Goal: Task Accomplishment & Management: Use online tool/utility

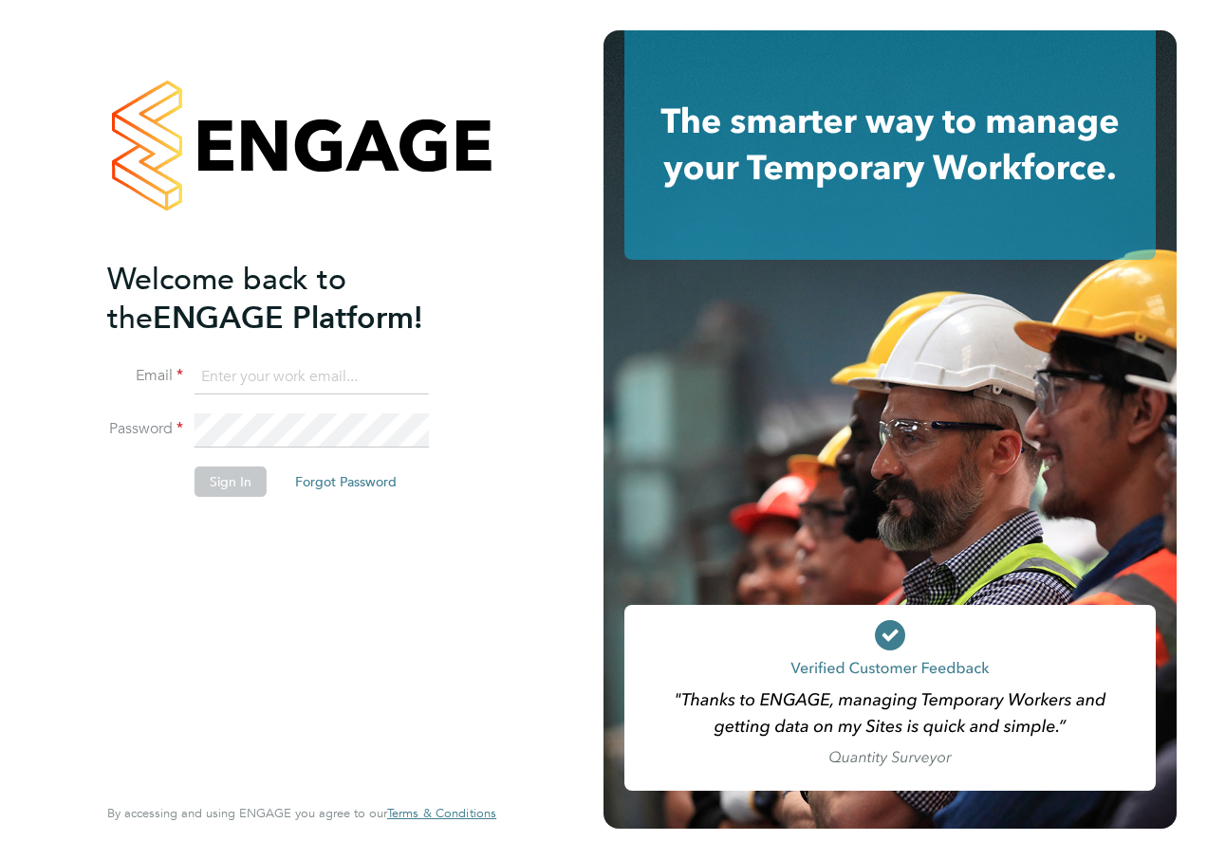
type input "[EMAIL_ADDRESS][PERSON_NAME][DOMAIN_NAME]"
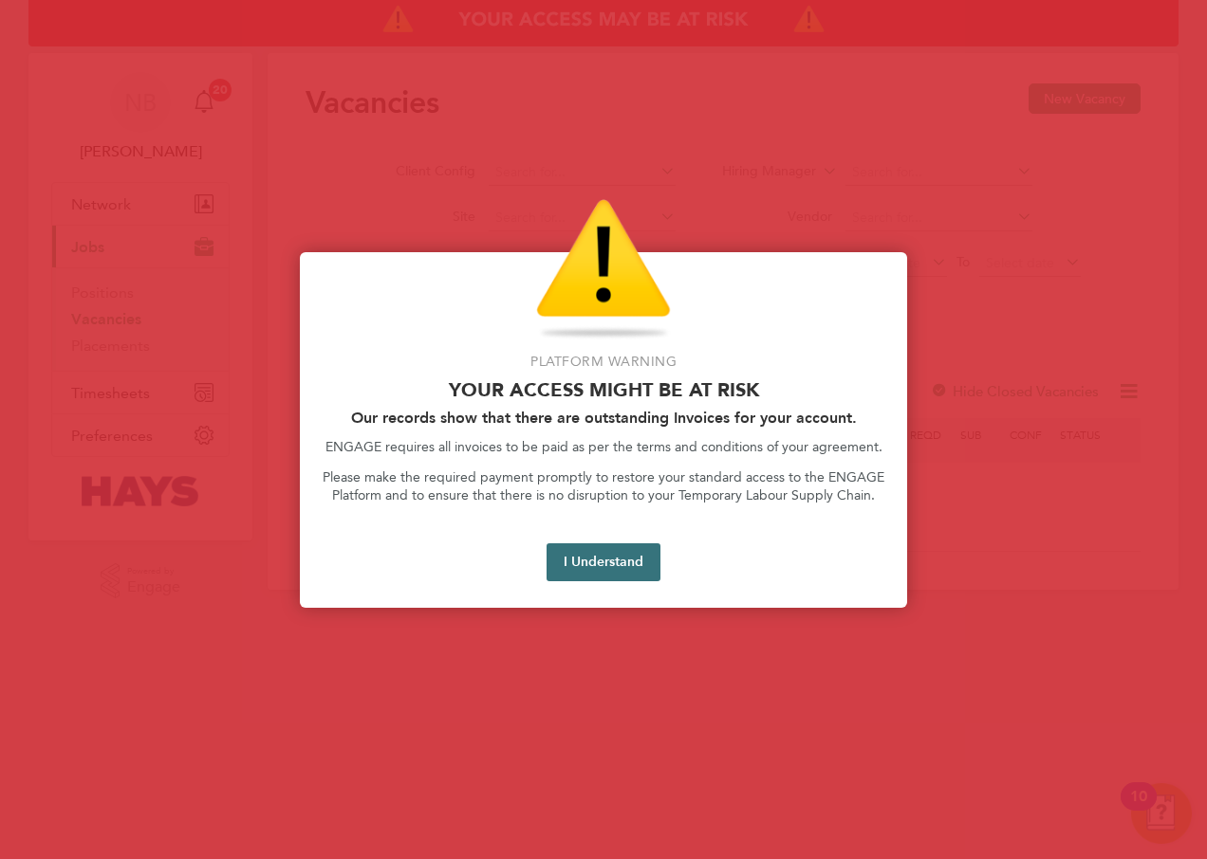
click at [571, 563] on button "I Understand" at bounding box center [603, 563] width 114 height 38
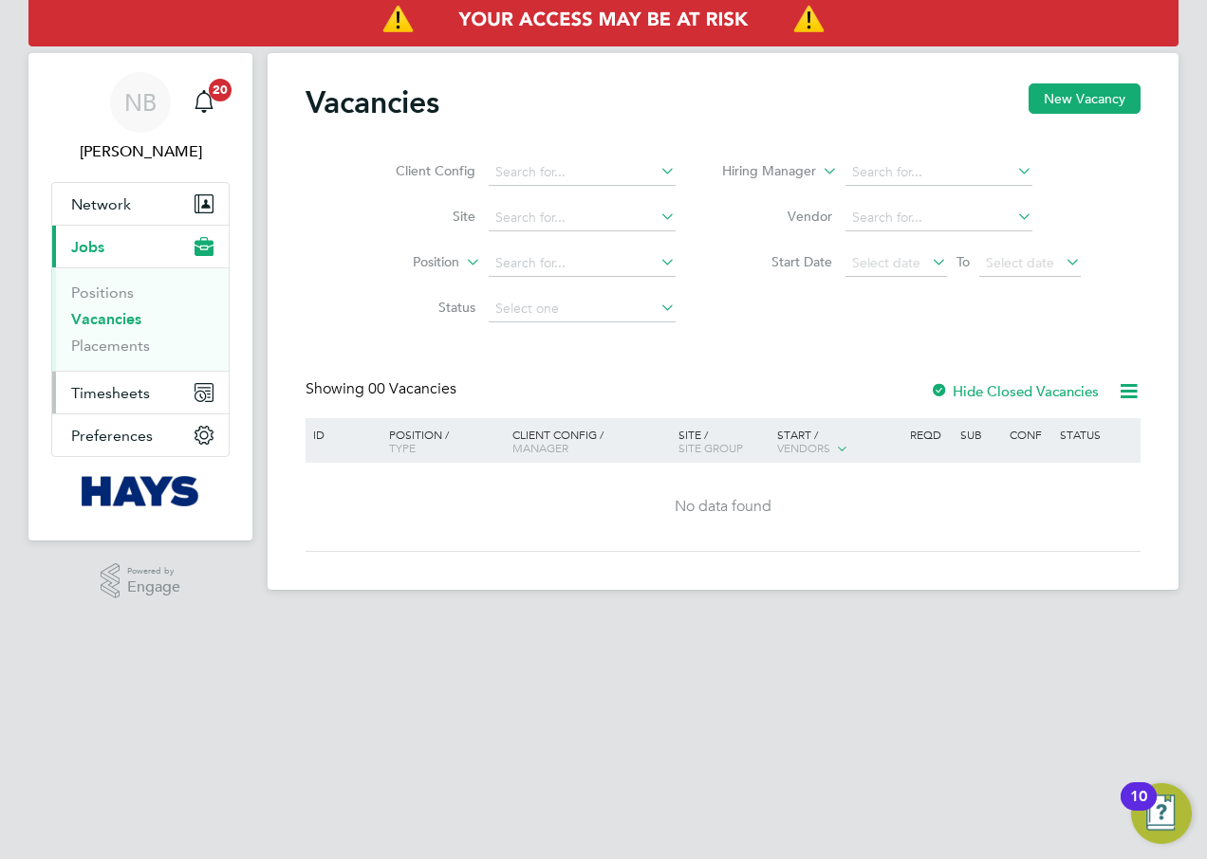
click at [141, 400] on span "Timesheets" at bounding box center [110, 393] width 79 height 18
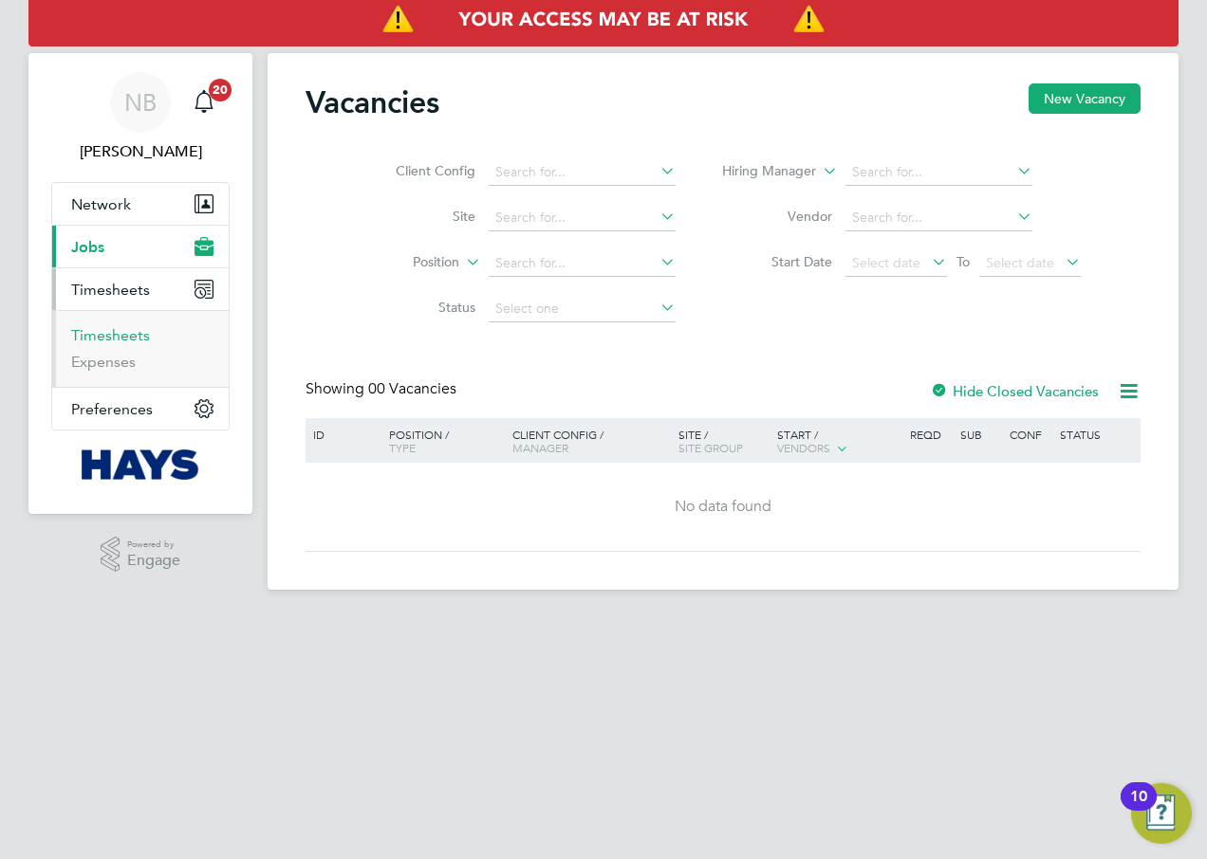
click at [118, 328] on link "Timesheets" at bounding box center [110, 335] width 79 height 18
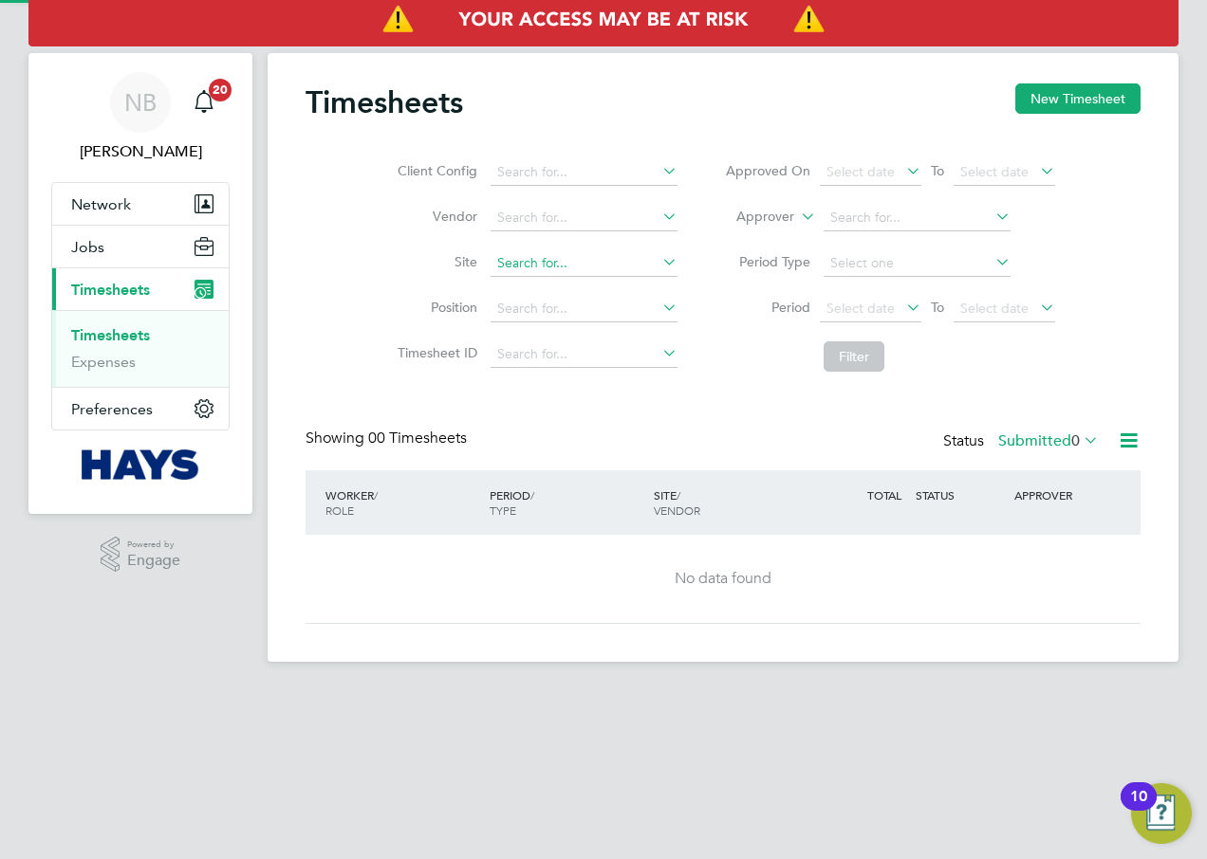
click at [520, 260] on input at bounding box center [583, 263] width 187 height 27
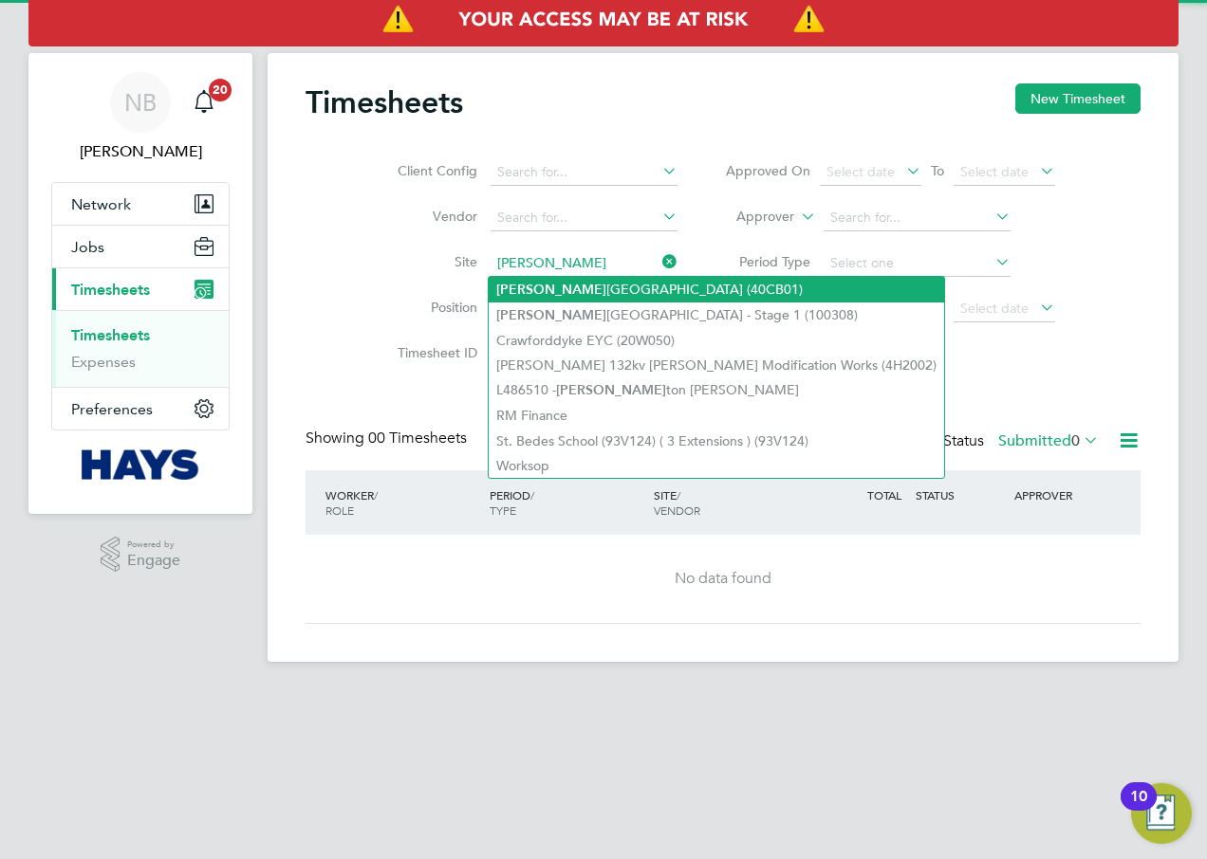
click at [594, 287] on li "[PERSON_NAME][GEOGRAPHIC_DATA] (40CB01)" at bounding box center [716, 290] width 455 height 26
type input "[GEOGRAPHIC_DATA] (40CB01)"
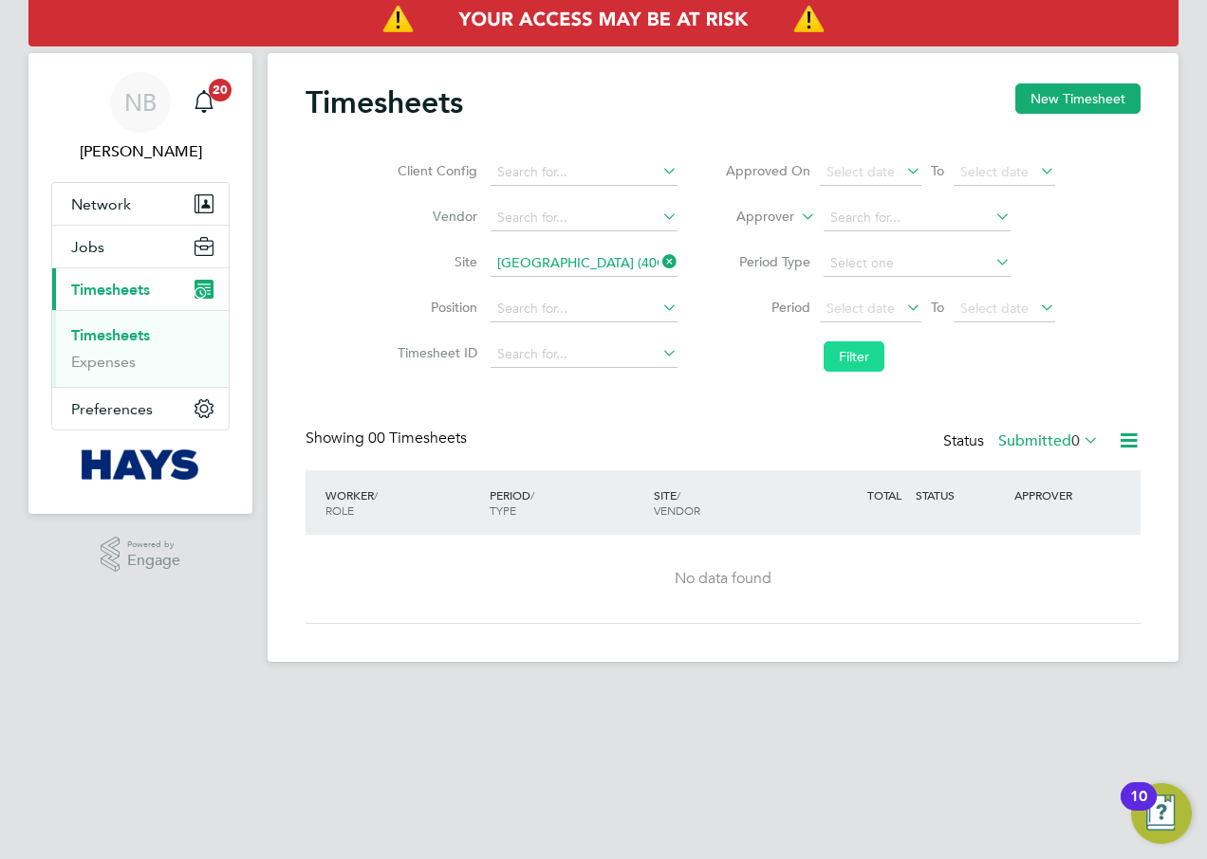
click at [859, 363] on button "Filter" at bounding box center [853, 357] width 61 height 30
click at [1006, 436] on label "Submitted 0" at bounding box center [1048, 441] width 101 height 19
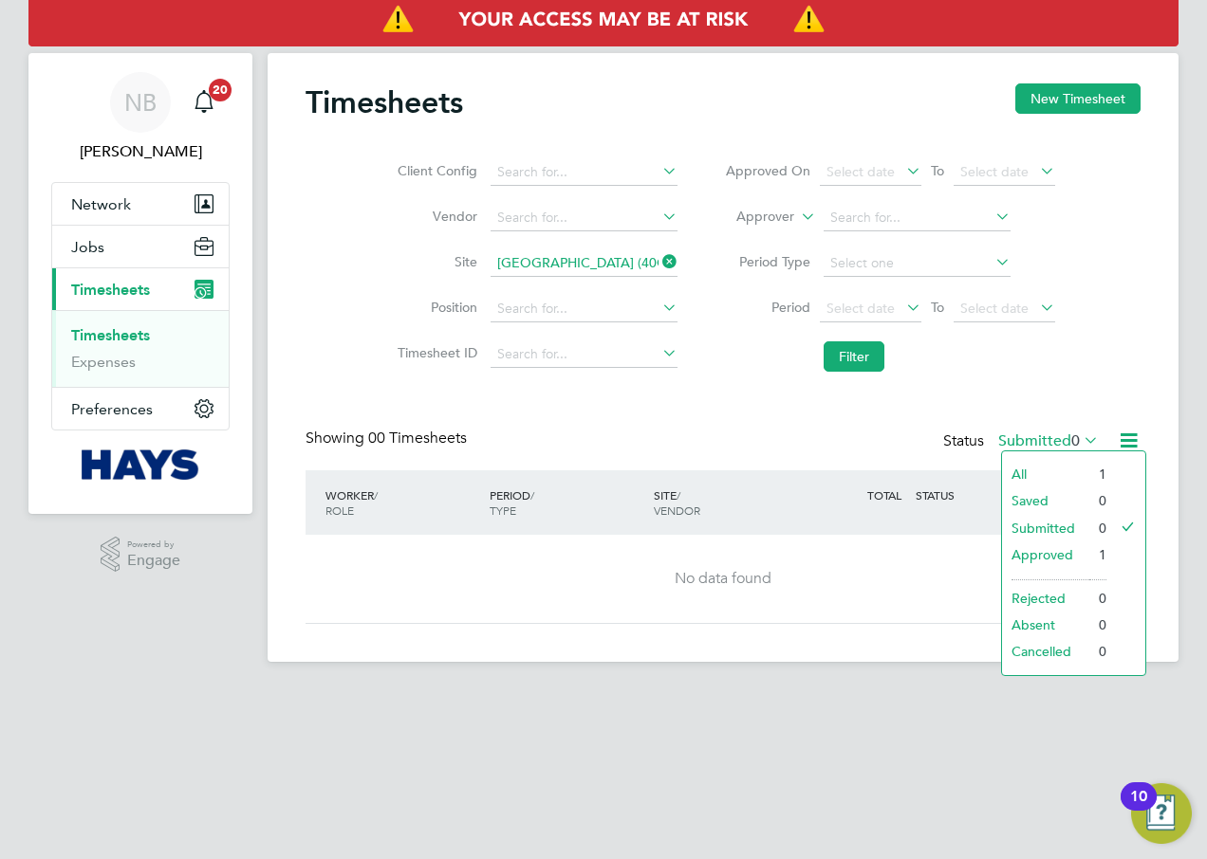
click at [1011, 471] on li "All" at bounding box center [1045, 474] width 87 height 27
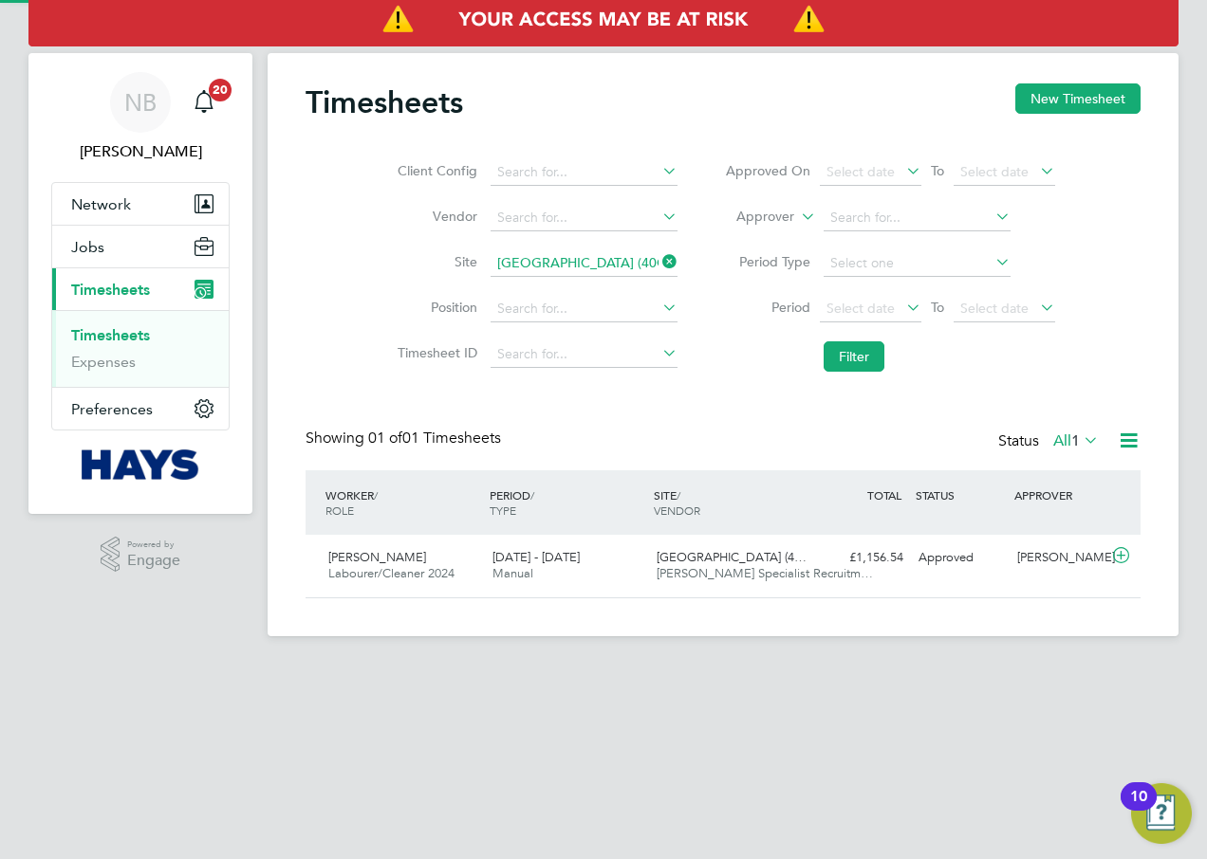
scroll to position [48, 165]
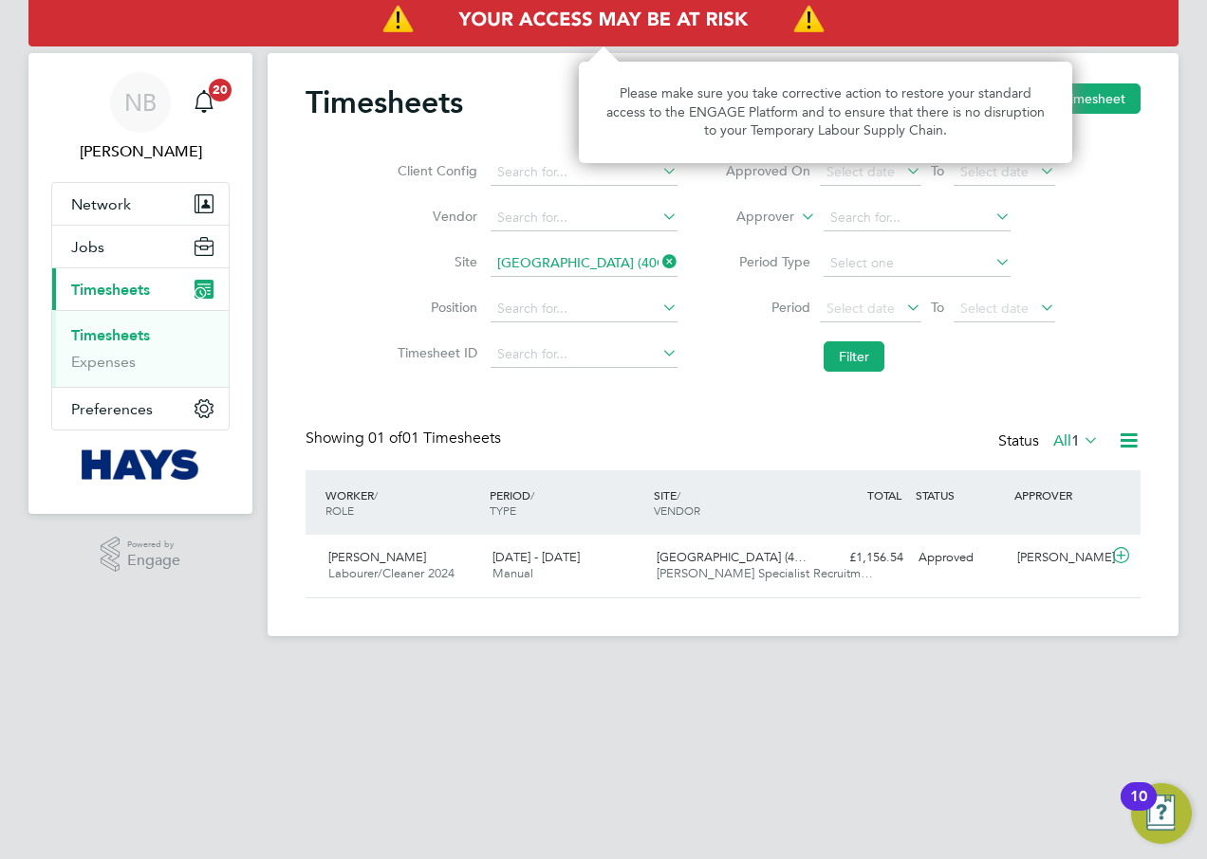
click at [683, 33] on img "Access At Risk" at bounding box center [603, 19] width 1150 height 53
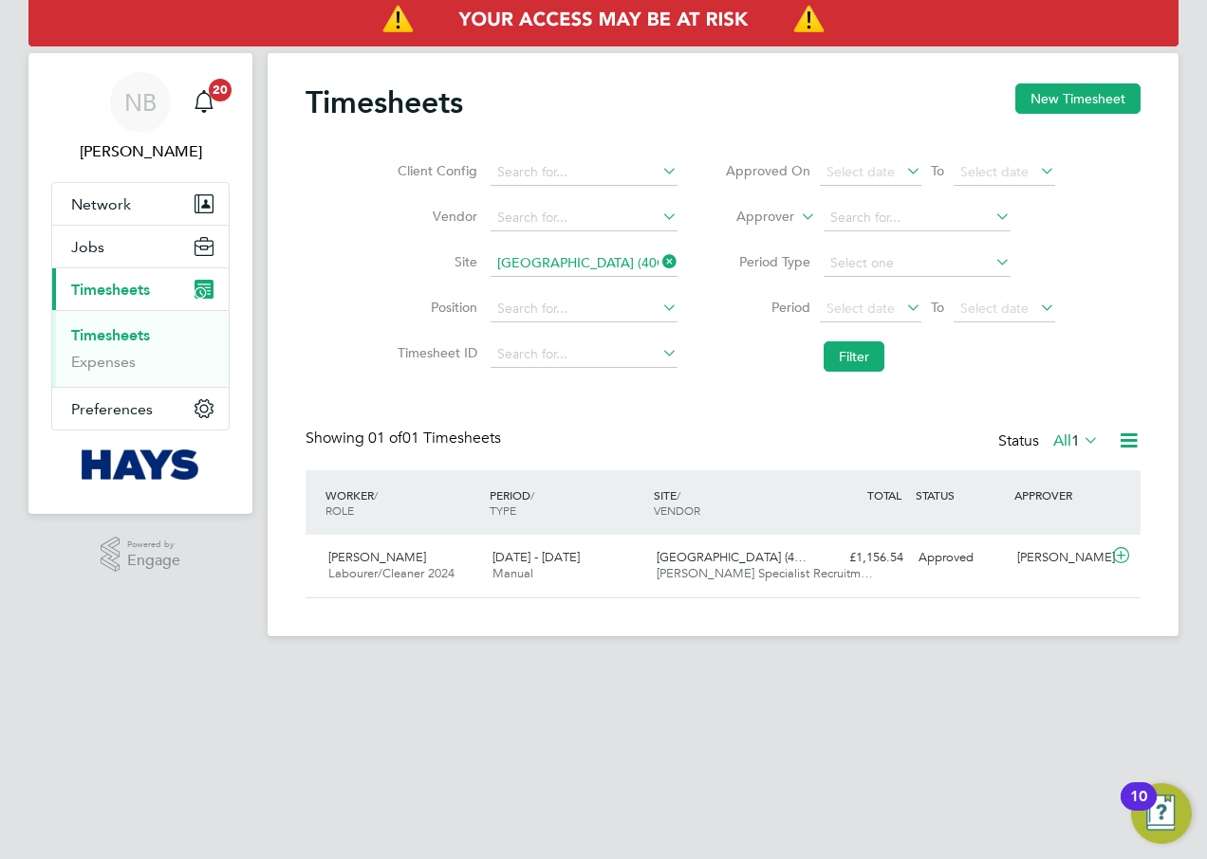
click at [659, 20] on img "Access At Risk" at bounding box center [603, 19] width 1150 height 53
click at [1064, 437] on label "All 1" at bounding box center [1076, 441] width 46 height 19
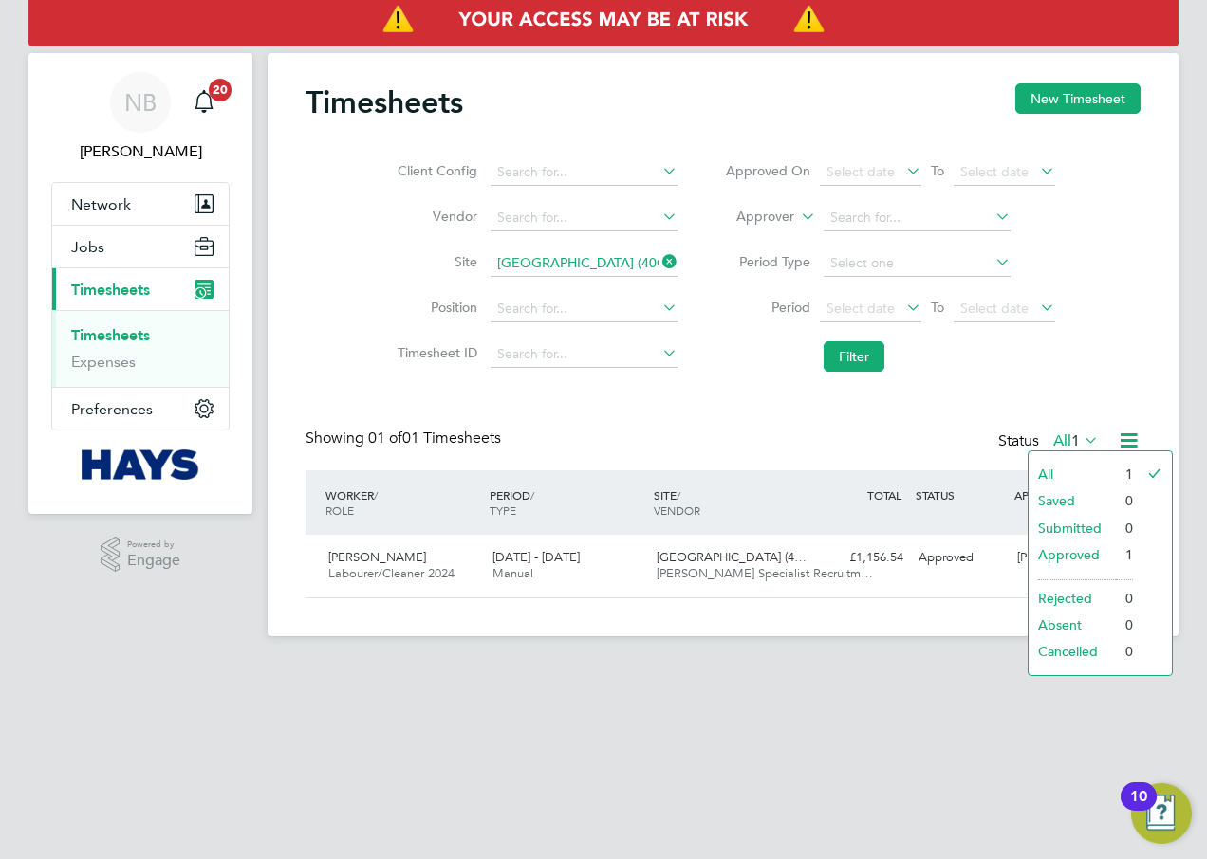
click at [1057, 468] on li "All" at bounding box center [1071, 474] width 87 height 27
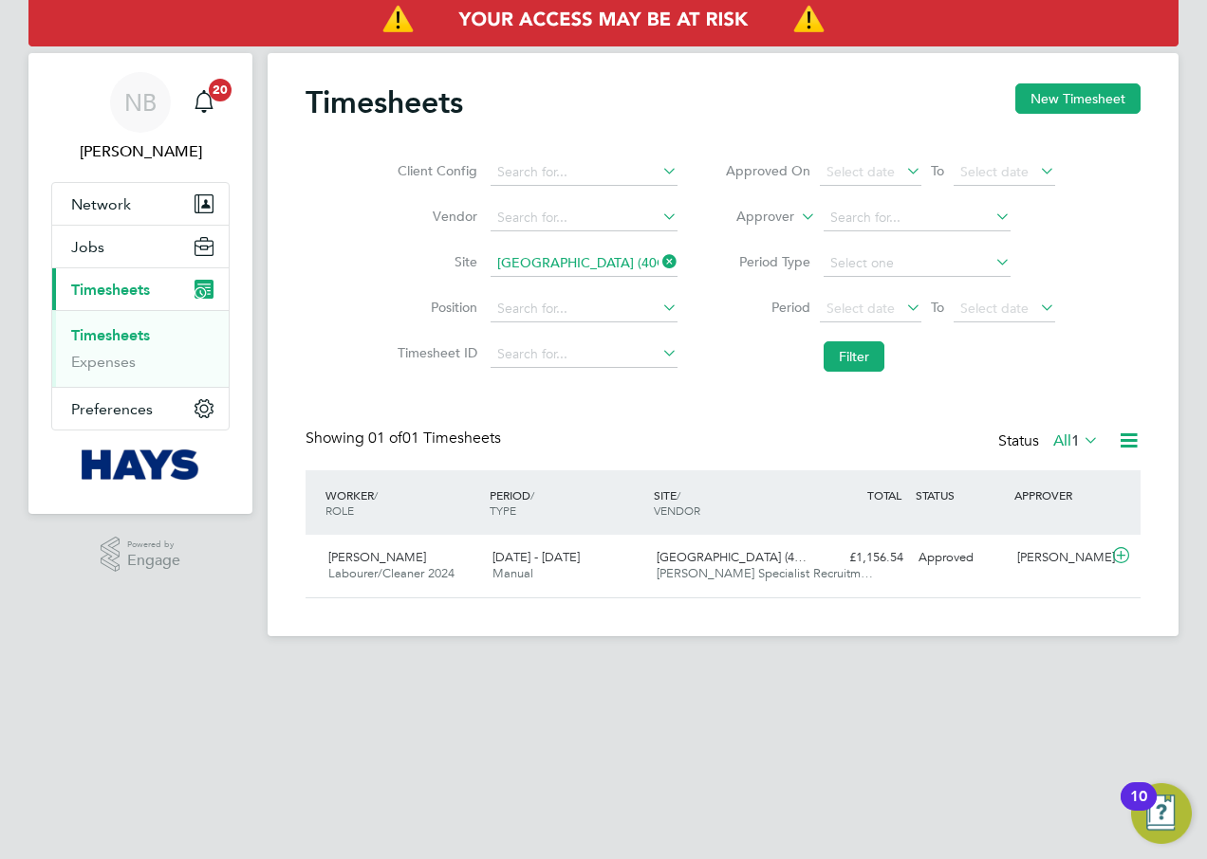
click at [658, 257] on icon at bounding box center [658, 262] width 0 height 27
click at [856, 204] on li "Approver" at bounding box center [890, 218] width 378 height 46
click at [857, 210] on input at bounding box center [916, 218] width 187 height 27
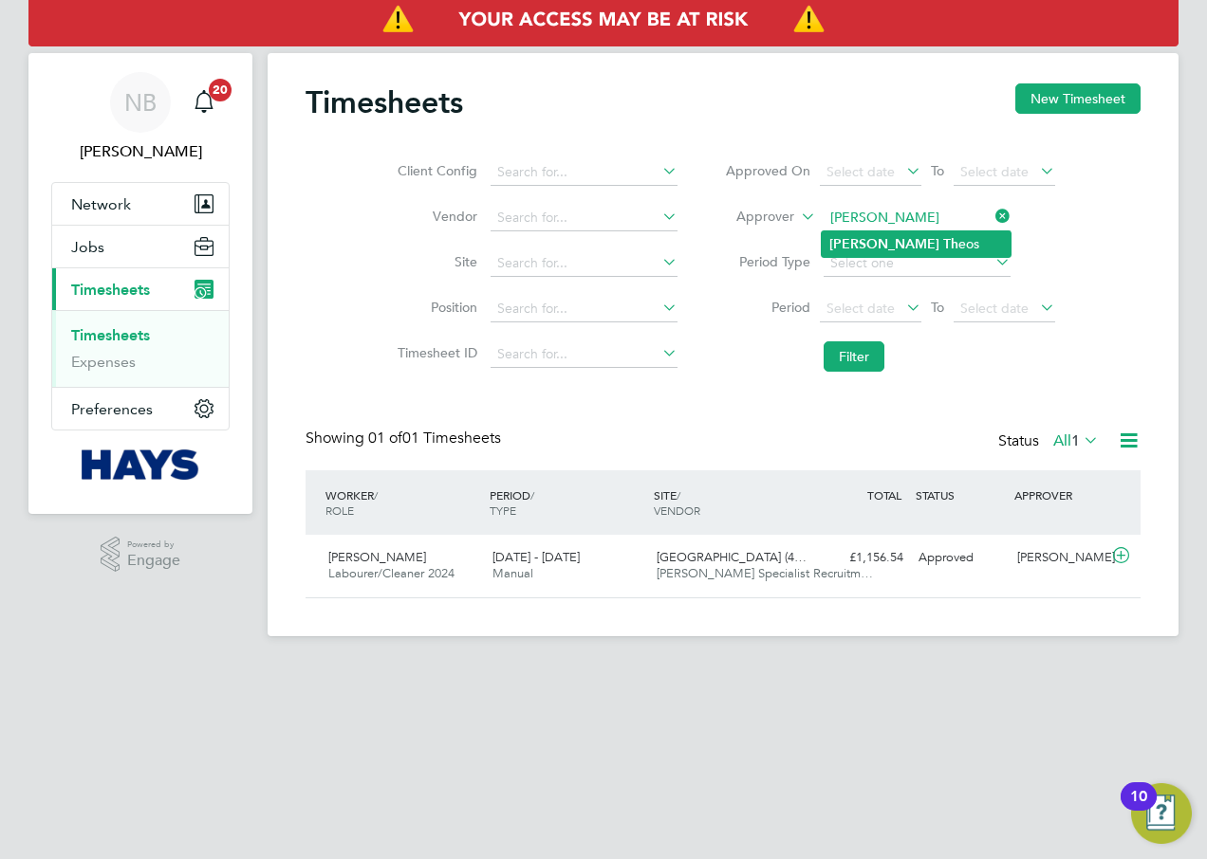
click at [927, 247] on li "Nick Th eos" at bounding box center [916, 244] width 189 height 26
type input "[PERSON_NAME]"
click at [863, 363] on button "Filter" at bounding box center [853, 357] width 61 height 30
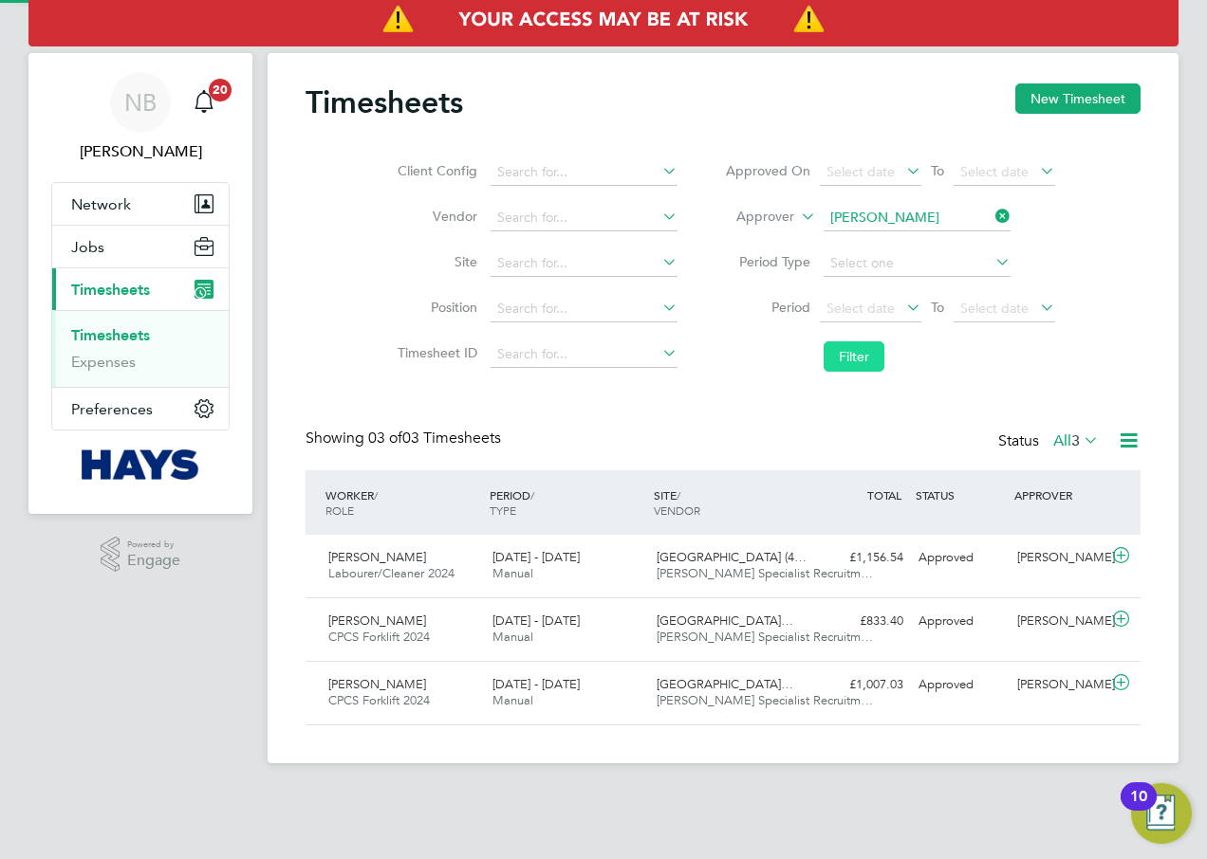
scroll to position [0, 0]
click at [1049, 104] on button "New Timesheet" at bounding box center [1077, 98] width 125 height 30
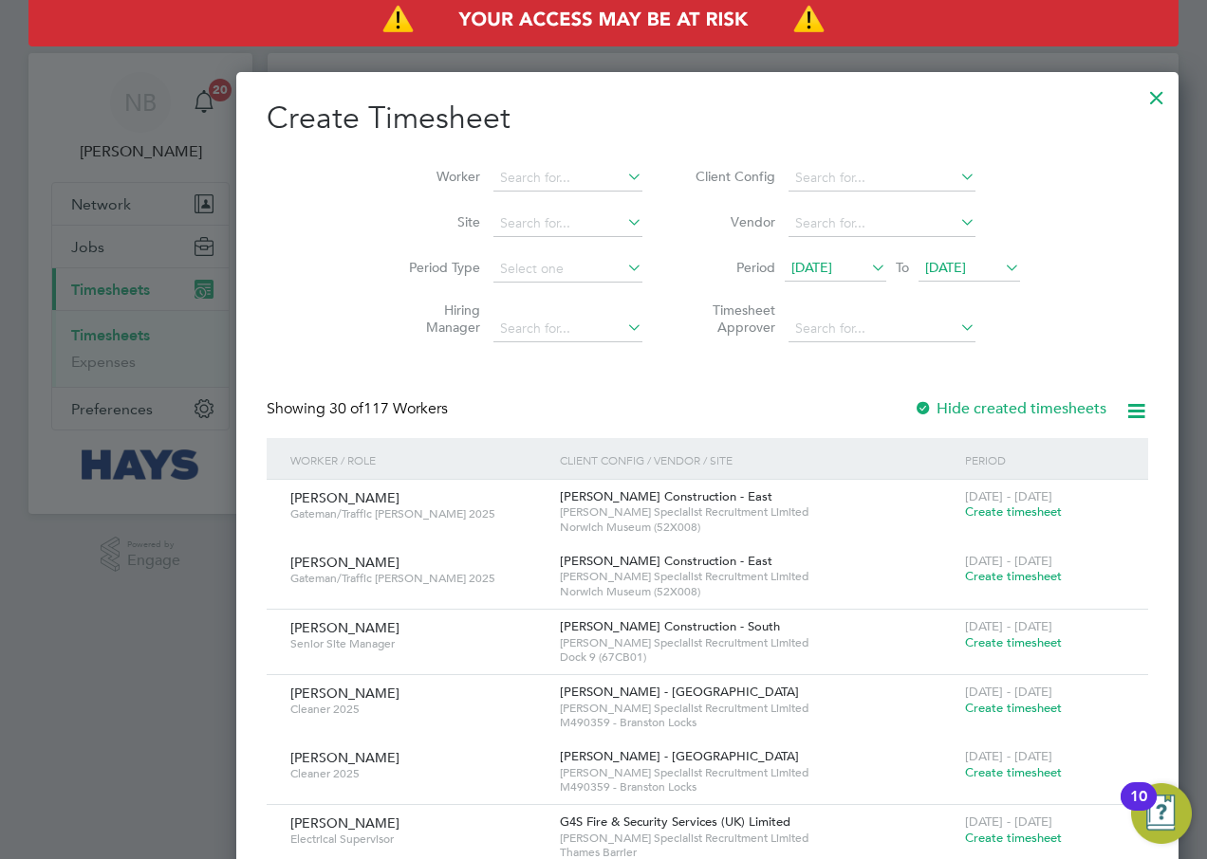
scroll to position [3246, 734]
click at [418, 209] on li "Site" at bounding box center [518, 224] width 295 height 46
click at [493, 212] on input at bounding box center [567, 224] width 149 height 27
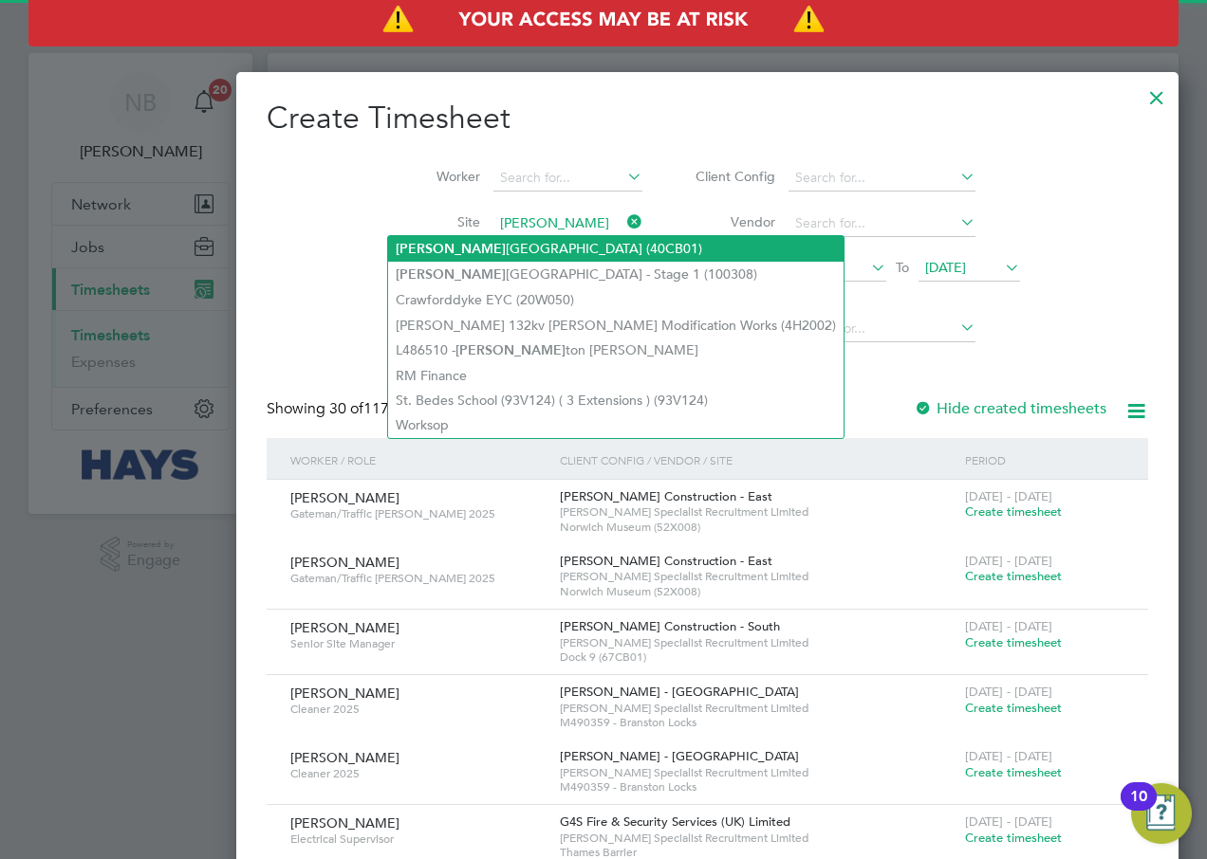
click at [459, 244] on li "[PERSON_NAME][GEOGRAPHIC_DATA] (40CB01)" at bounding box center [615, 249] width 455 height 26
type input "[GEOGRAPHIC_DATA] (40CB01)"
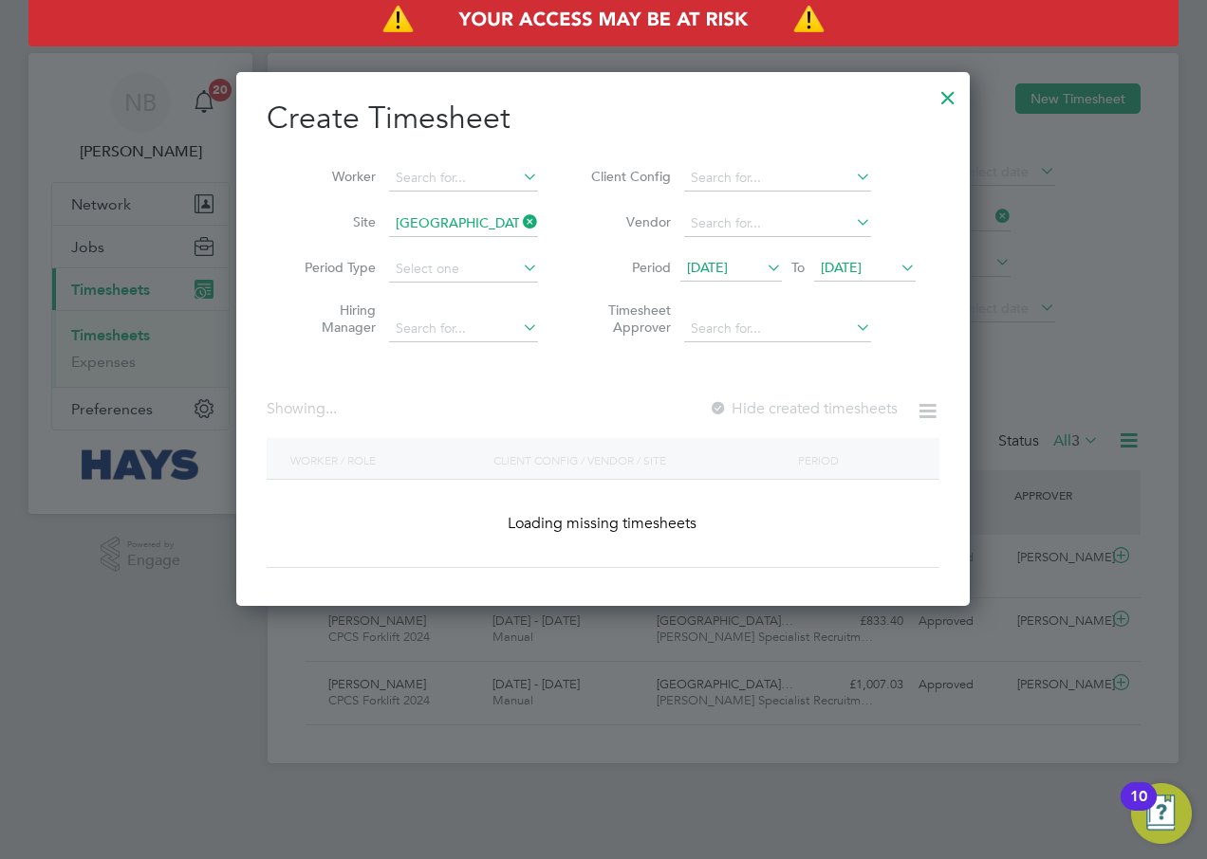
scroll to position [535, 734]
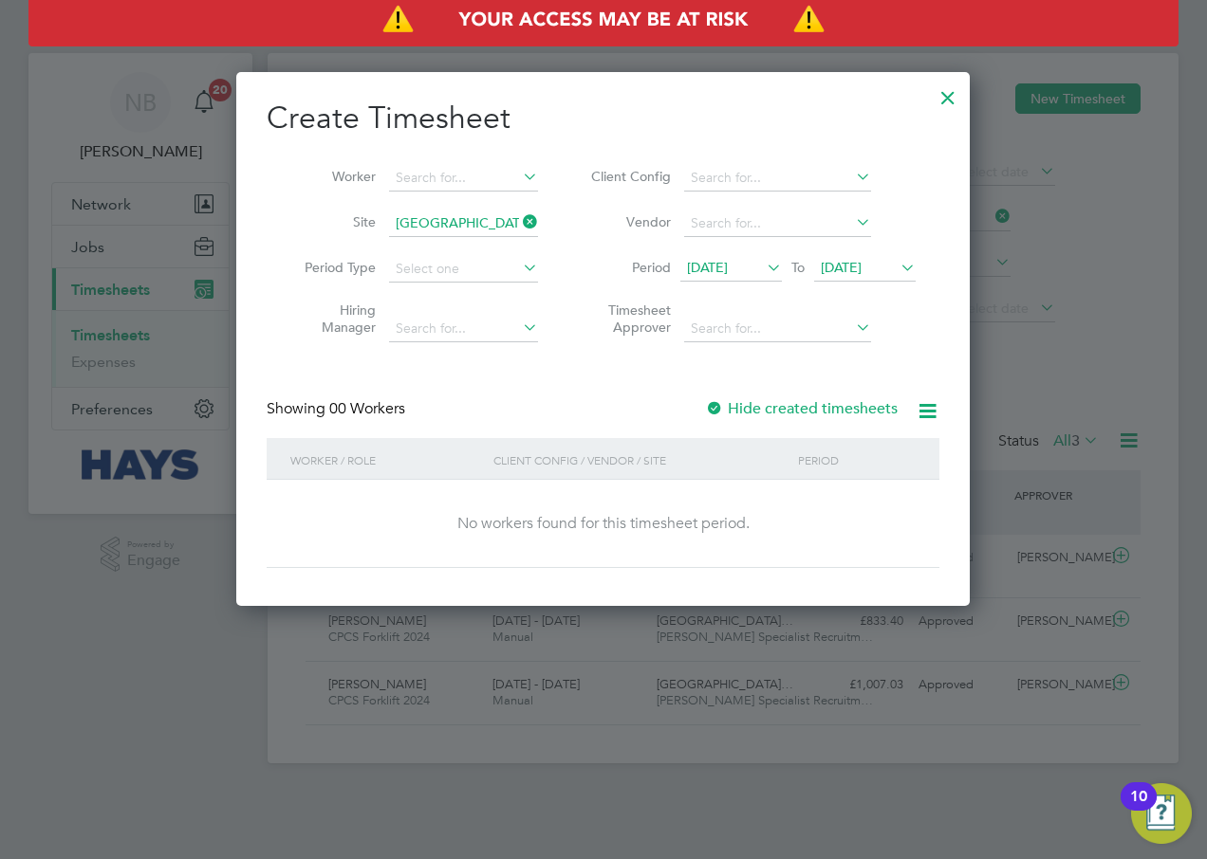
click at [726, 405] on label "Hide created timesheets" at bounding box center [801, 408] width 193 height 19
click at [923, 420] on icon at bounding box center [927, 411] width 24 height 24
click at [528, 388] on div "Create Timesheet Worker Site [GEOGRAPHIC_DATA] (40CB01) Period Type Hiring Mana…" at bounding box center [603, 334] width 673 height 470
click at [519, 213] on icon at bounding box center [519, 222] width 0 height 27
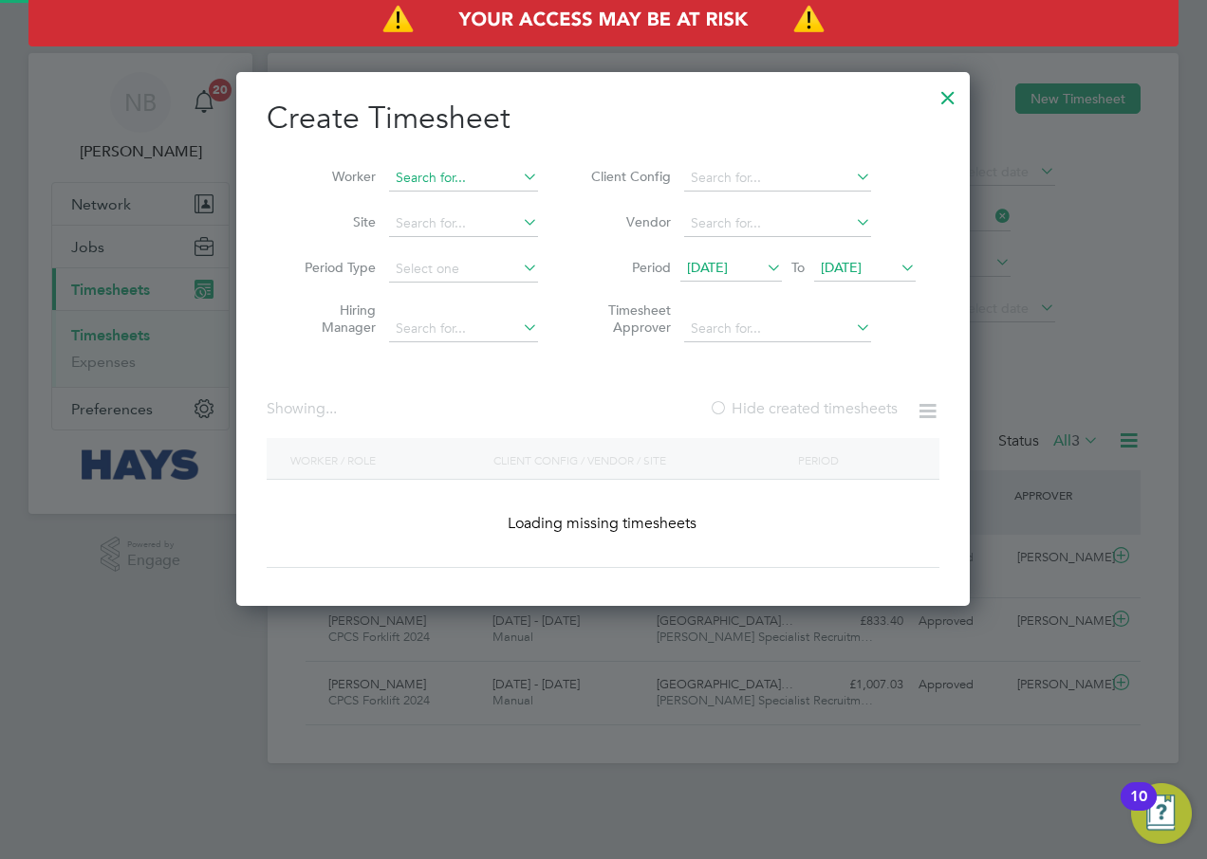
click at [444, 173] on input at bounding box center [463, 178] width 149 height 27
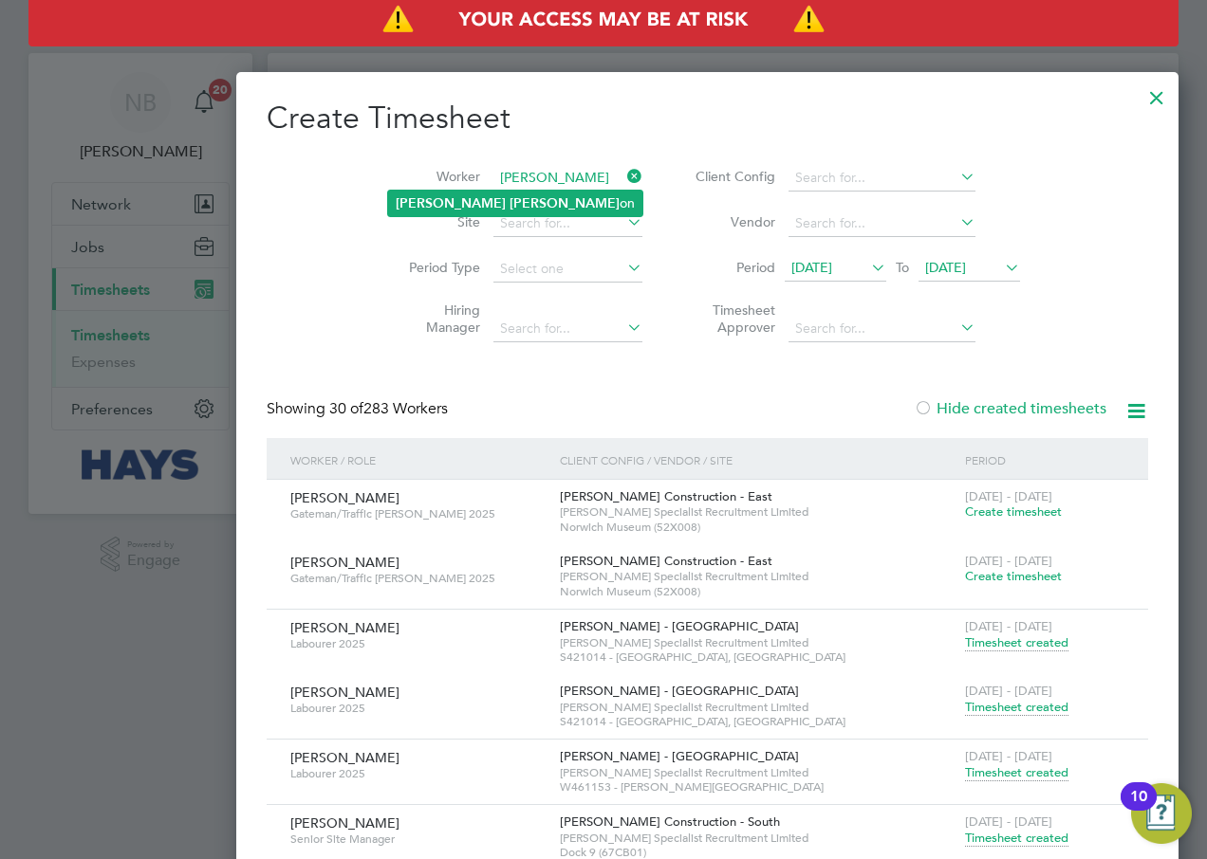
click at [456, 192] on li "[PERSON_NAME] on" at bounding box center [515, 204] width 254 height 26
type input "[PERSON_NAME]"
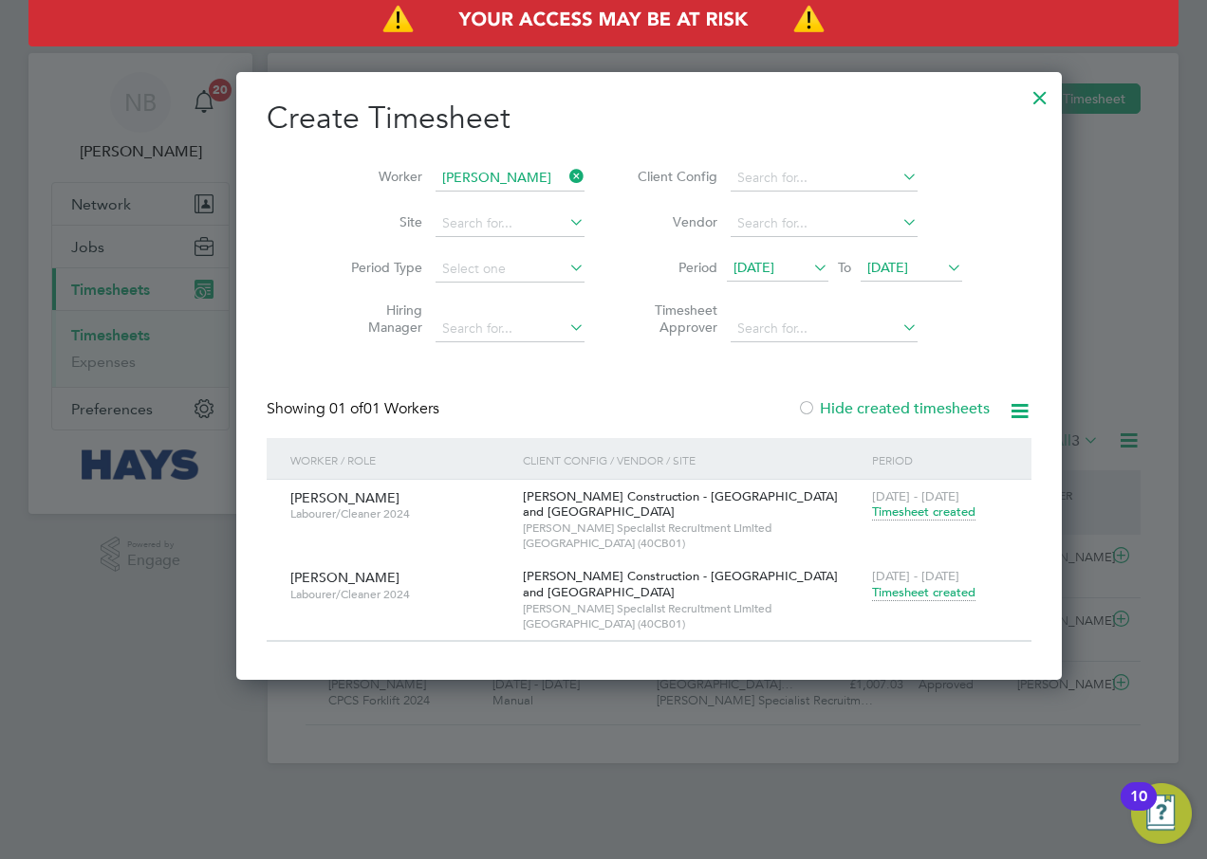
click at [872, 597] on span "Timesheet created" at bounding box center [923, 592] width 103 height 17
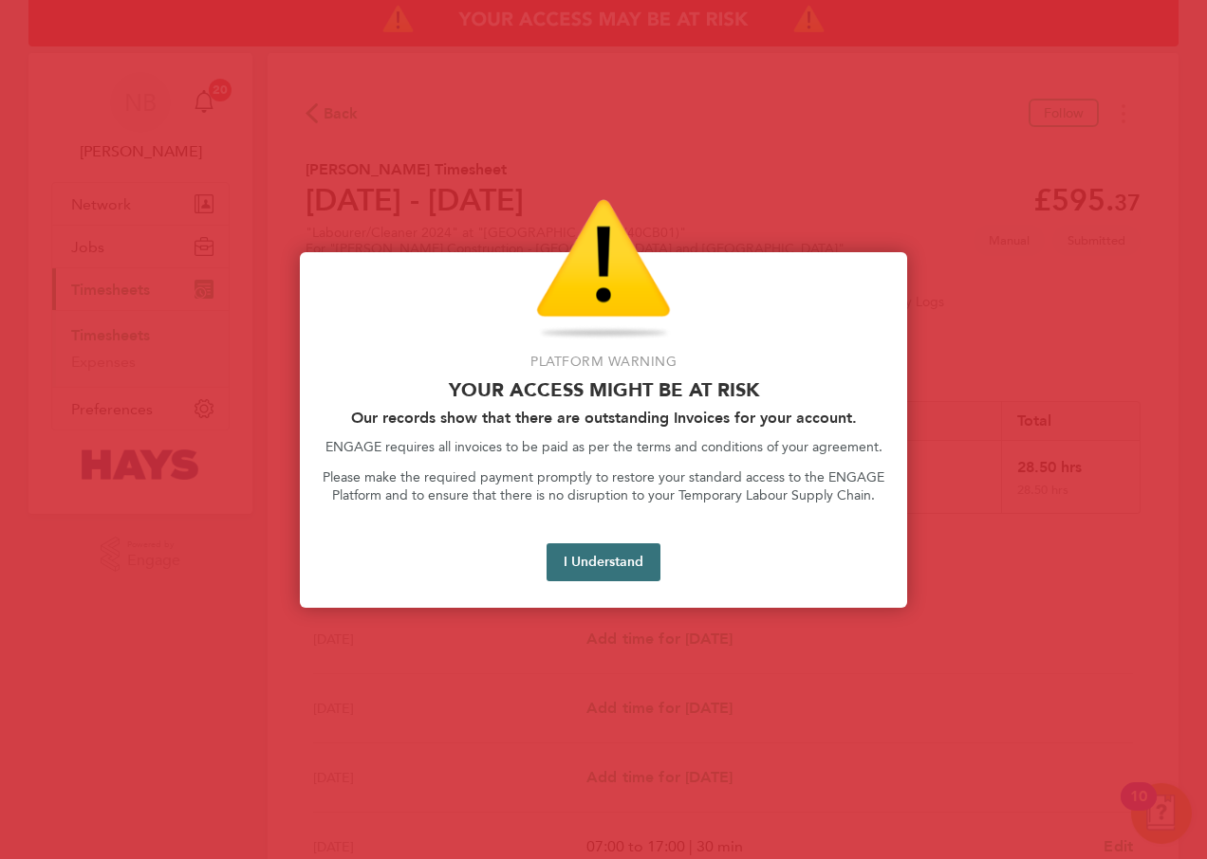
click at [575, 570] on button "I Understand" at bounding box center [603, 563] width 114 height 38
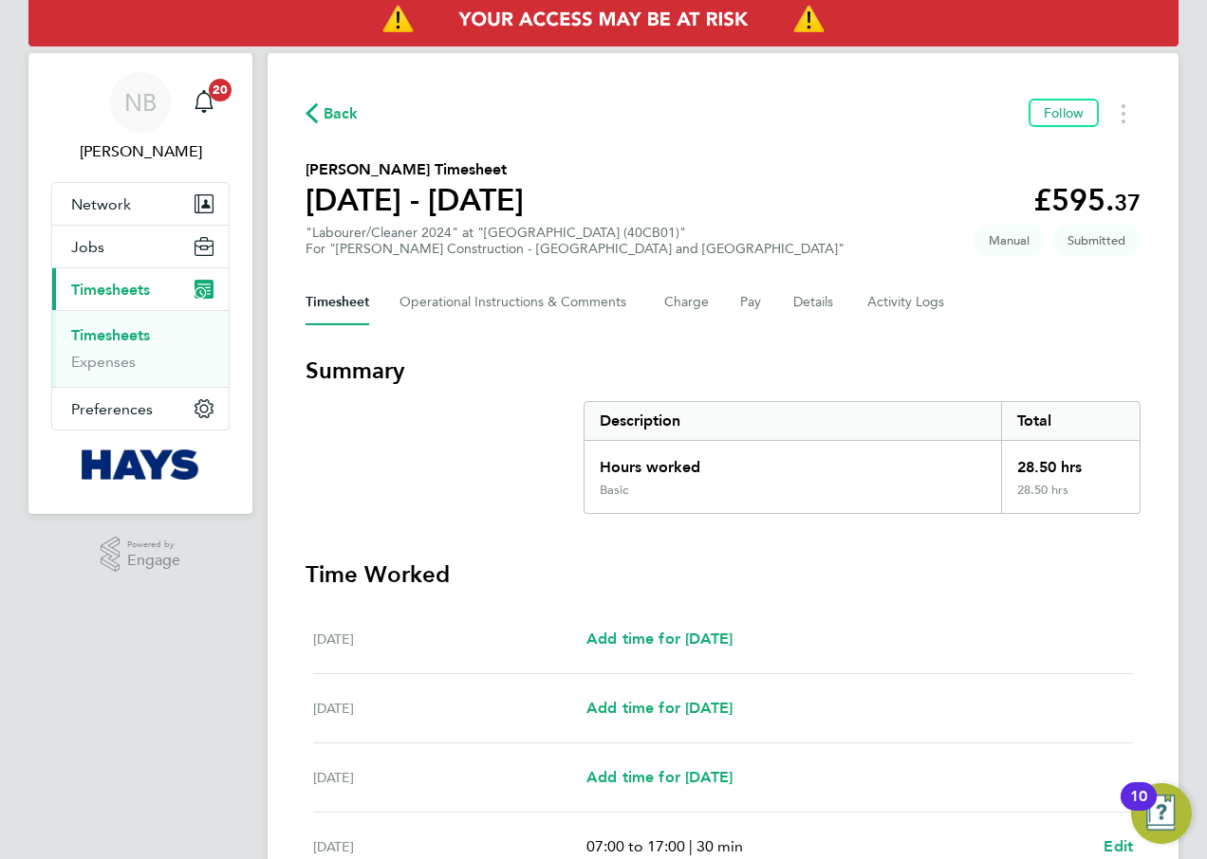
click at [124, 274] on button "Current page: Timesheets" at bounding box center [140, 289] width 176 height 42
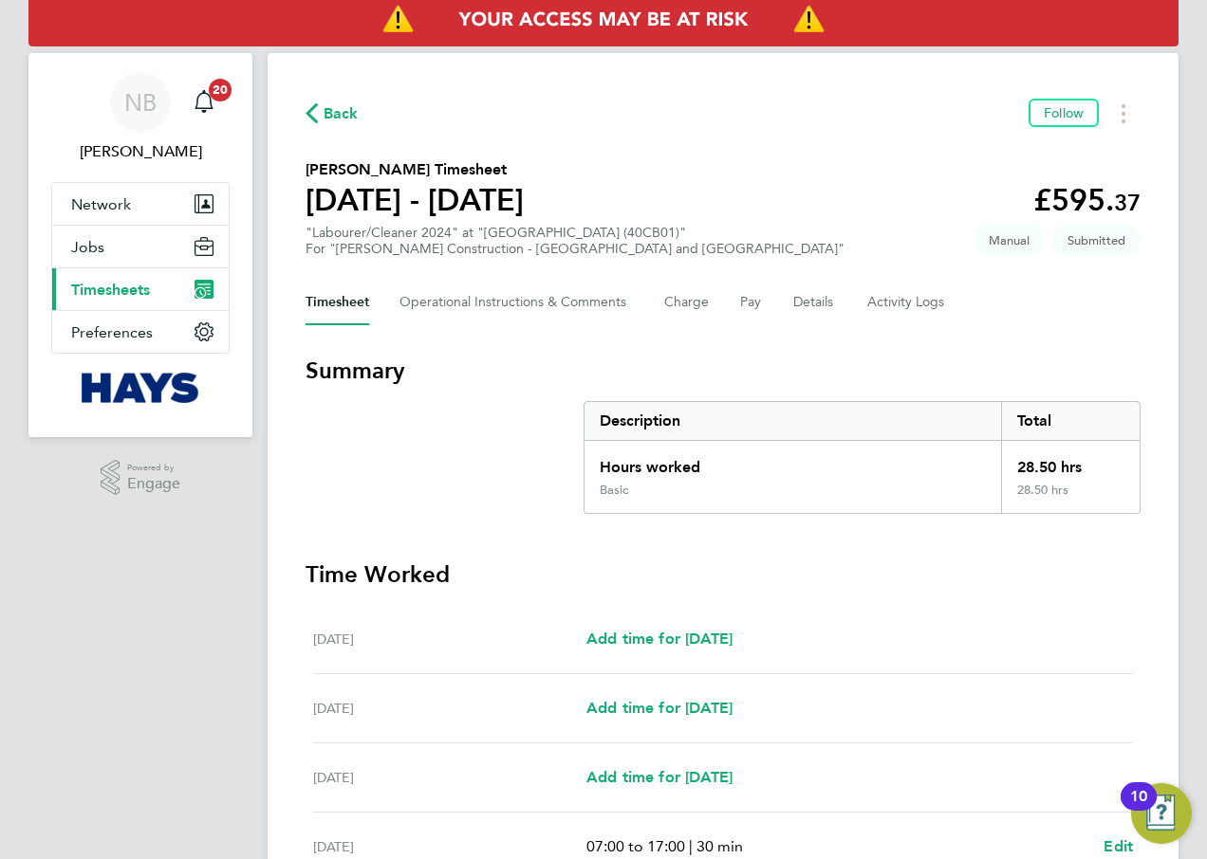
click at [118, 302] on button "Current page: Timesheets" at bounding box center [140, 289] width 176 height 42
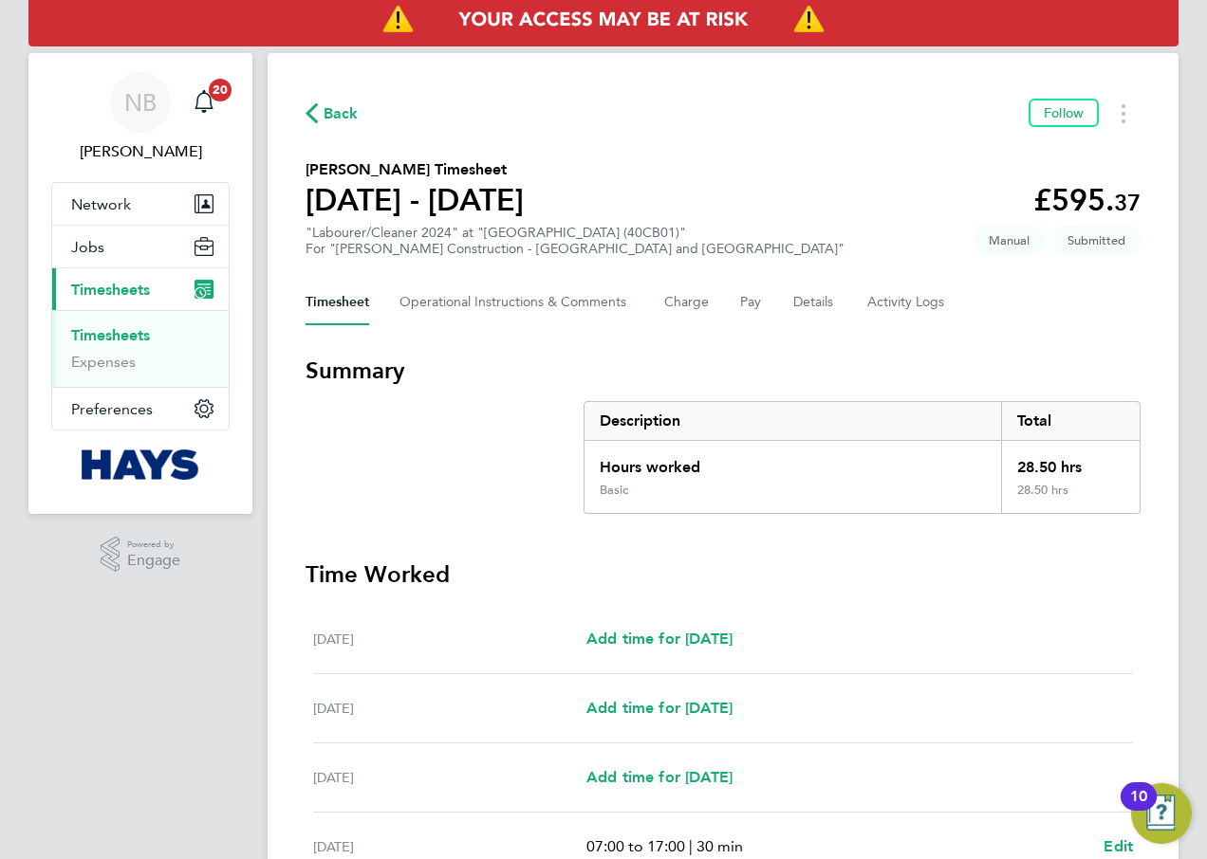
click at [120, 335] on link "Timesheets" at bounding box center [110, 335] width 79 height 18
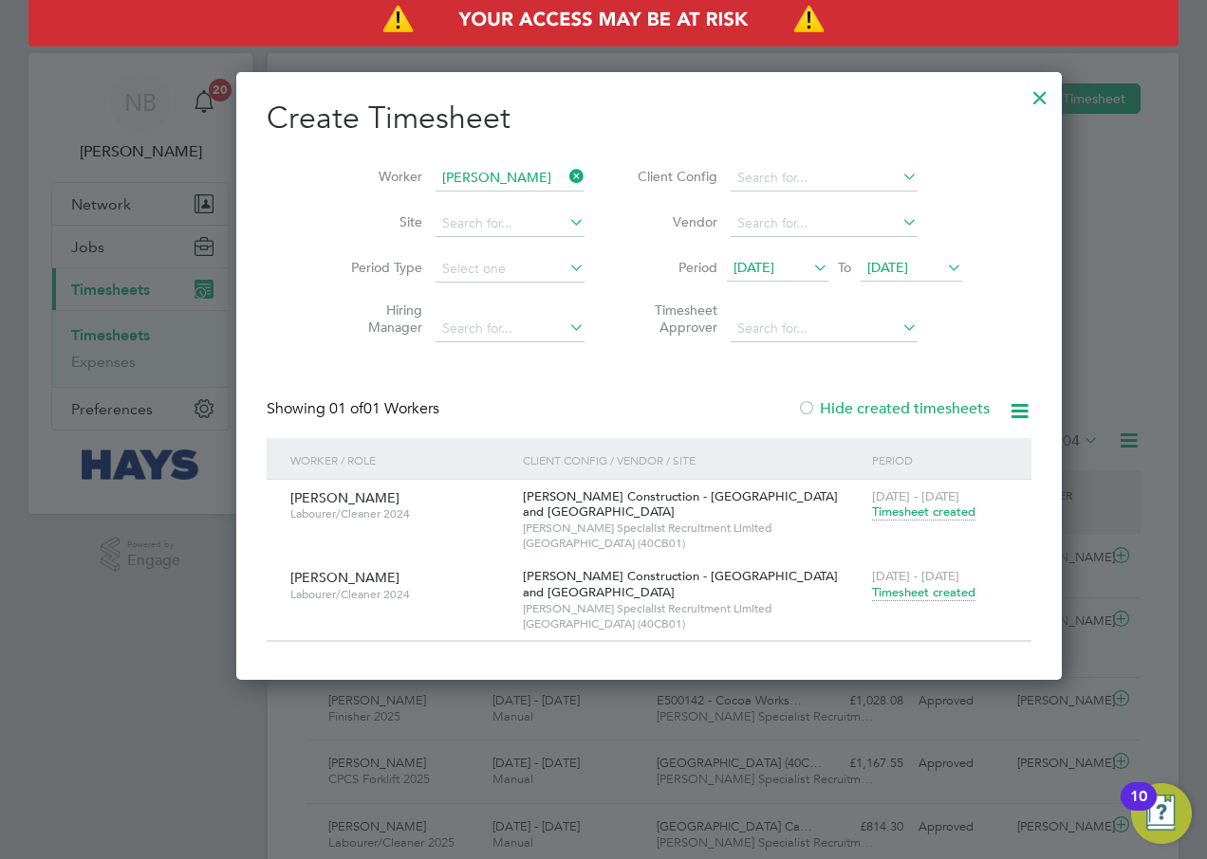
scroll to position [48, 165]
click at [565, 171] on icon at bounding box center [565, 176] width 0 height 27
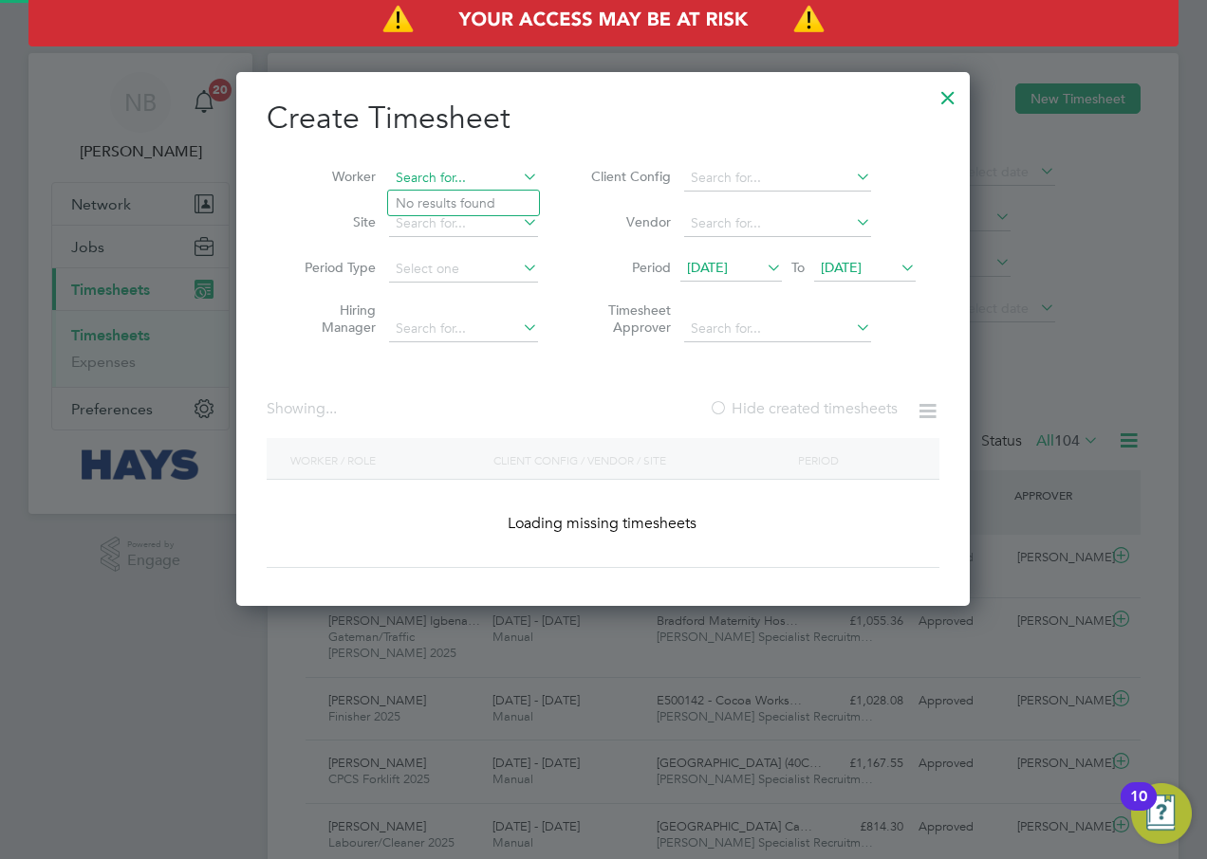
click at [485, 171] on input at bounding box center [463, 178] width 149 height 27
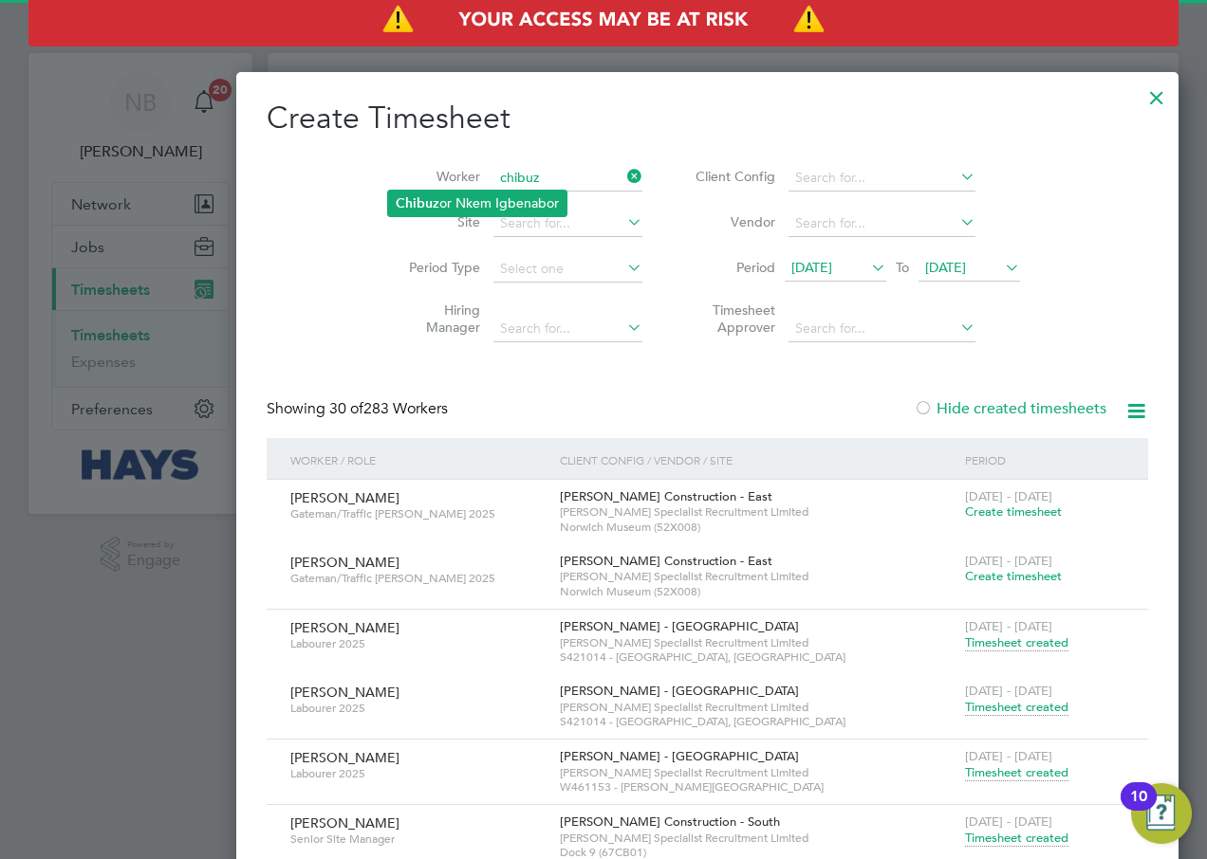
click at [501, 197] on li "Chibuz or Nkem Igbenabor" at bounding box center [477, 204] width 178 height 26
type input "[PERSON_NAME] Igbenabor"
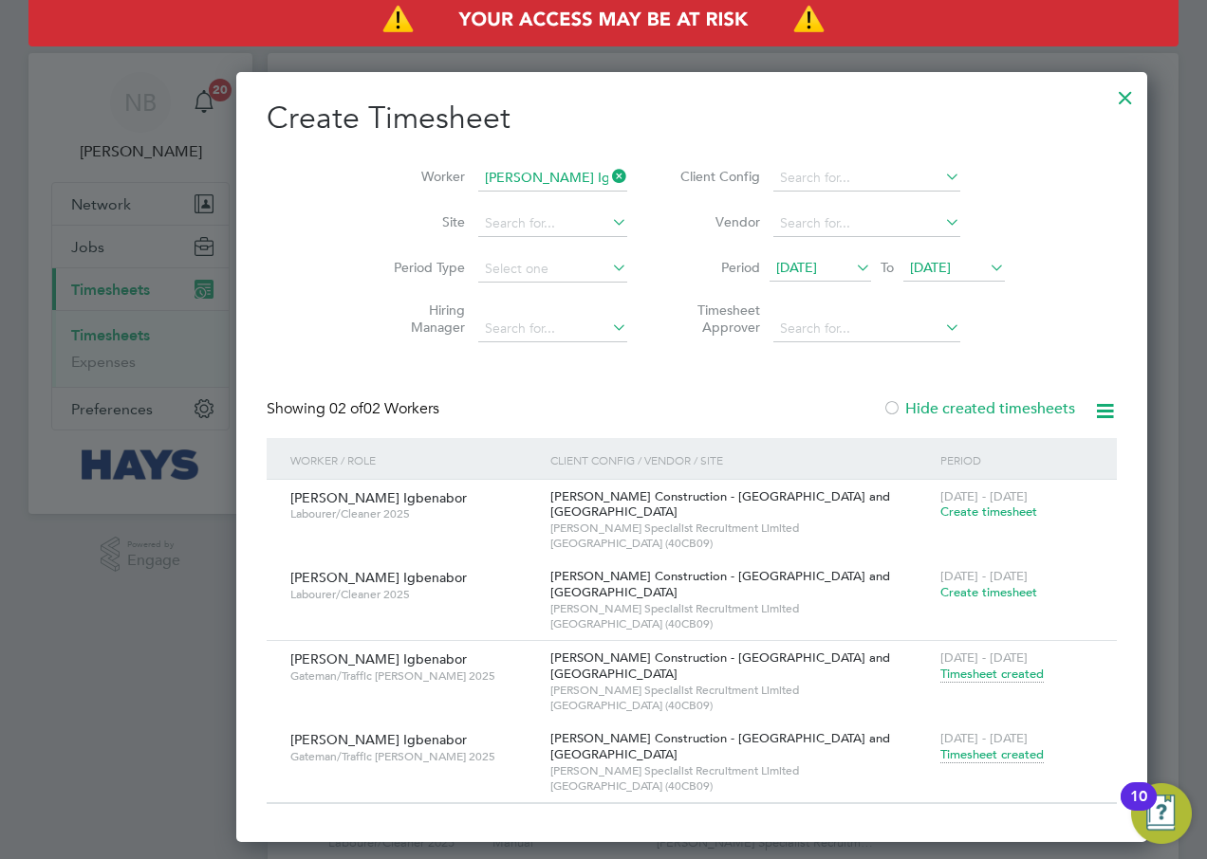
click at [1108, 91] on div at bounding box center [1125, 93] width 34 height 34
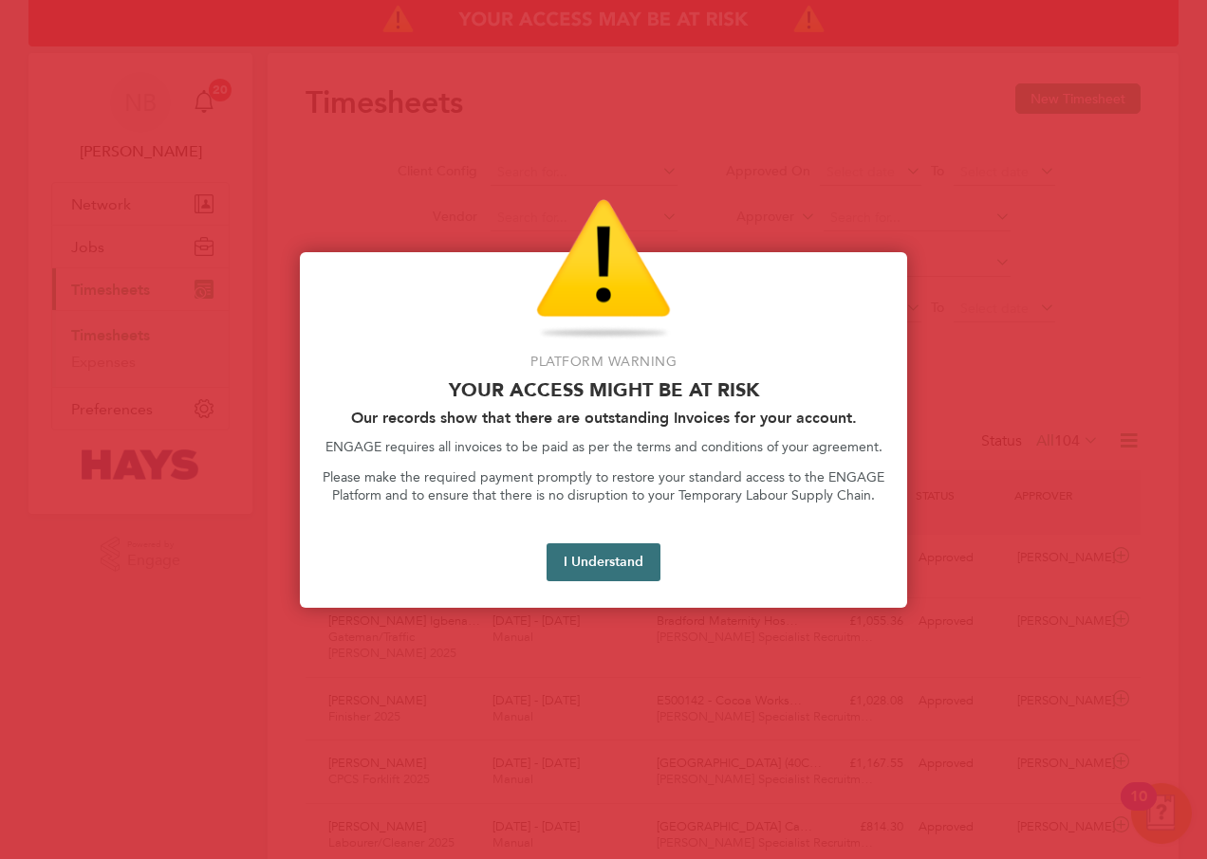
click at [636, 555] on button "I Understand" at bounding box center [603, 563] width 114 height 38
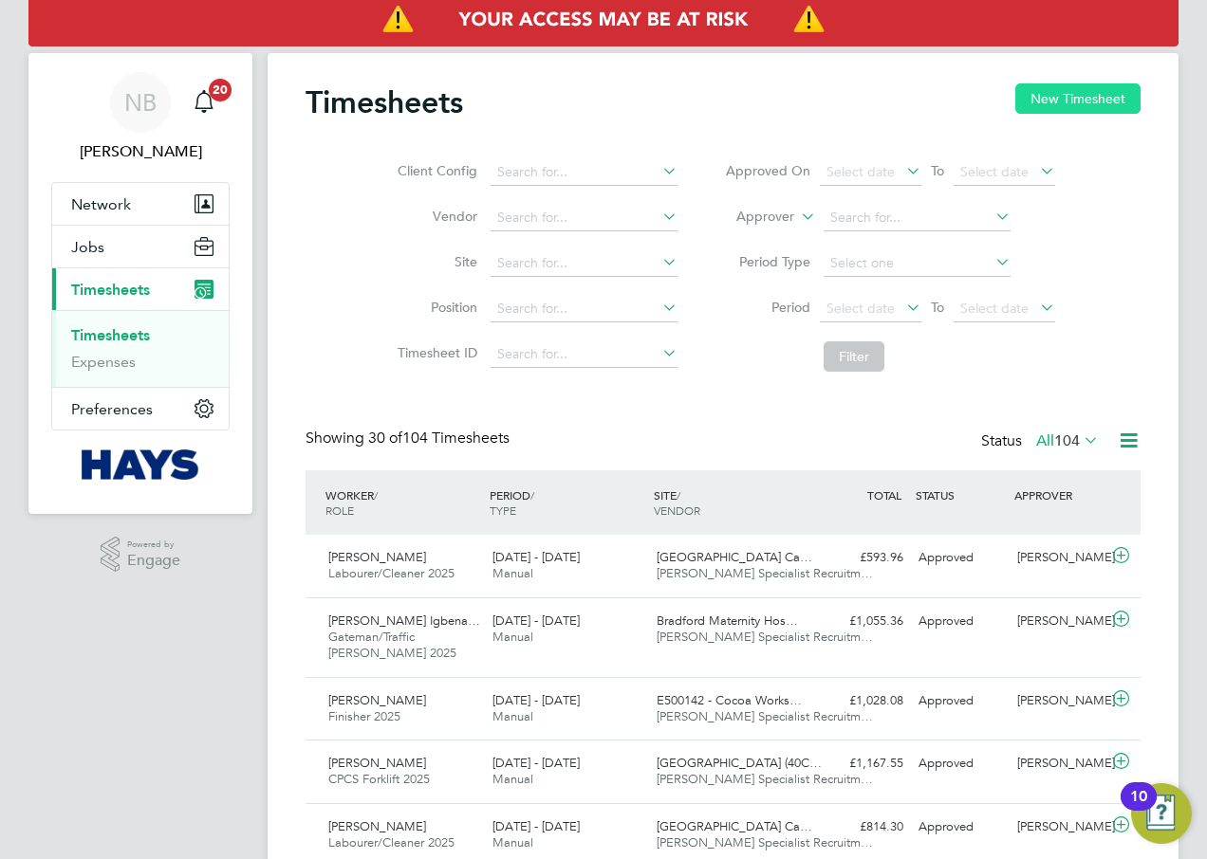
click at [1063, 105] on button "New Timesheet" at bounding box center [1077, 98] width 125 height 30
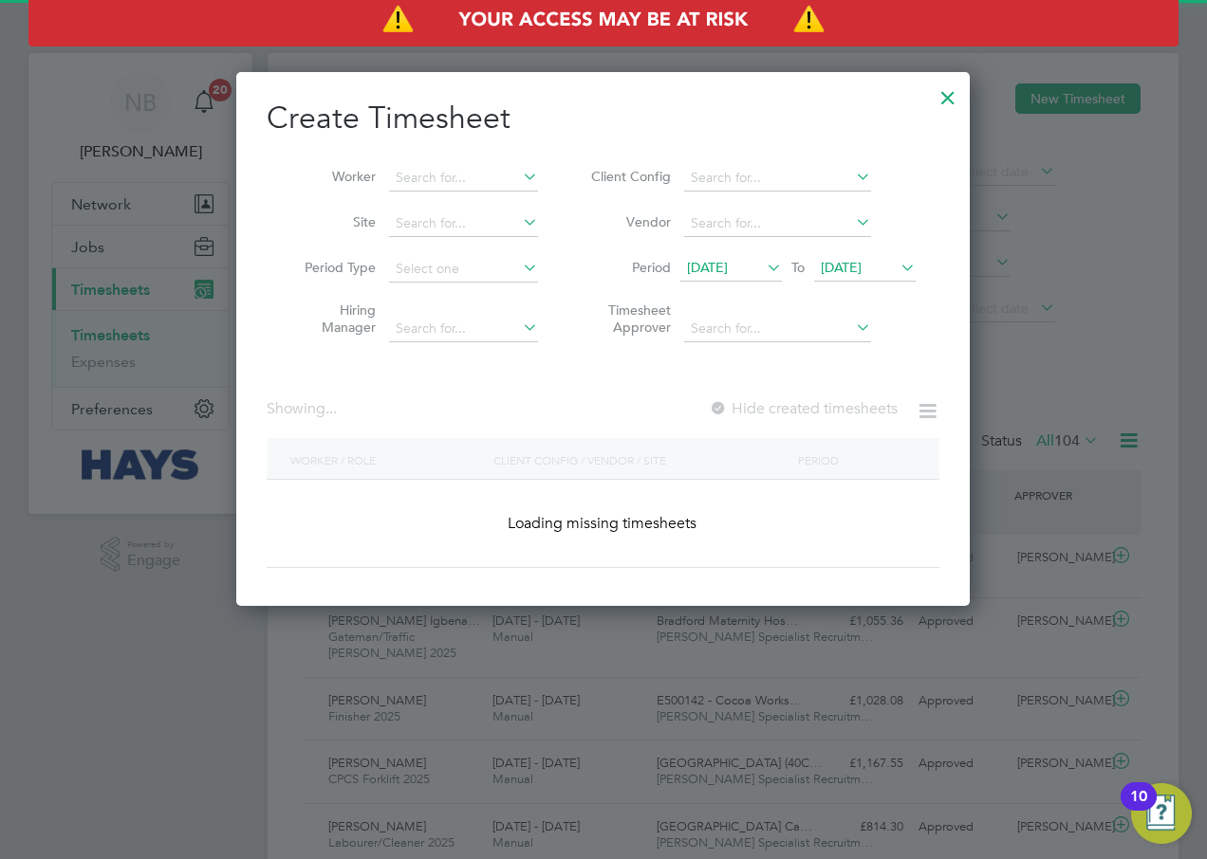
scroll to position [3246, 734]
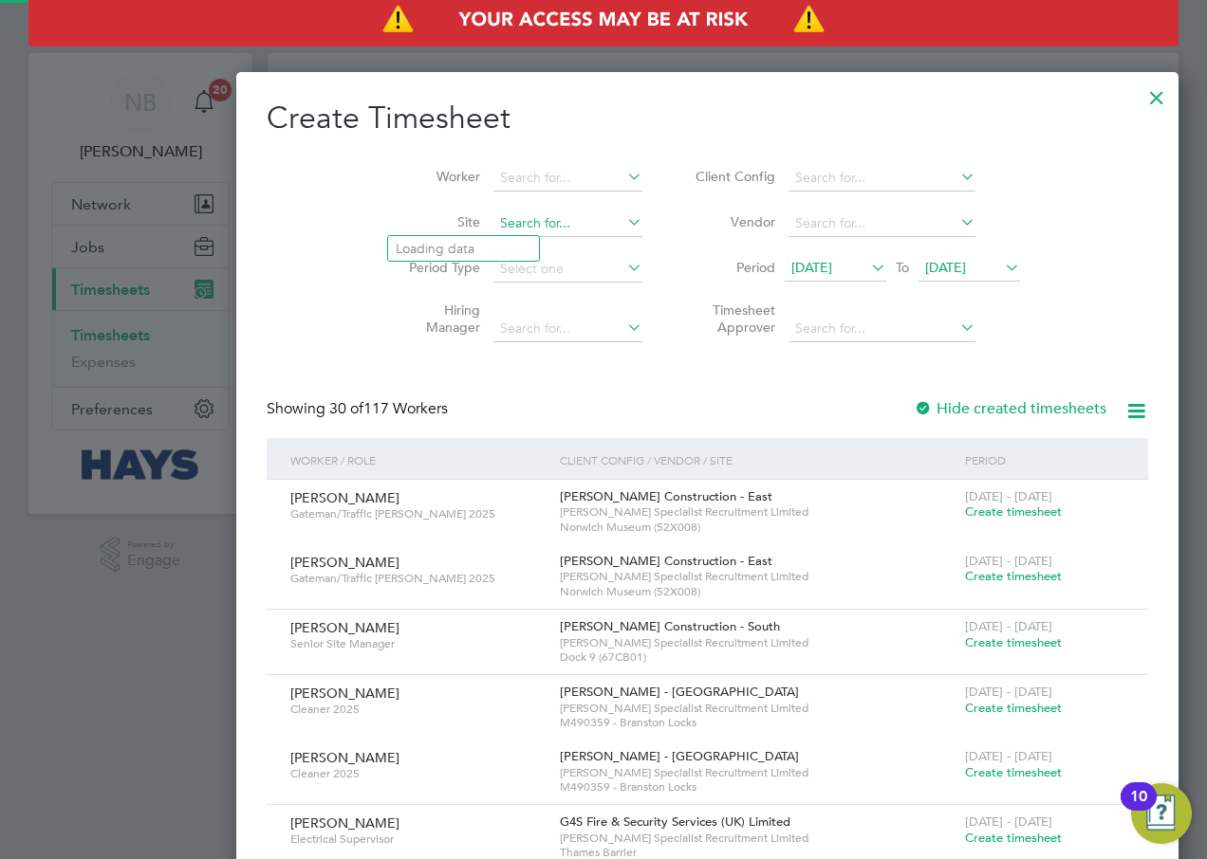
click at [493, 232] on input at bounding box center [567, 224] width 149 height 27
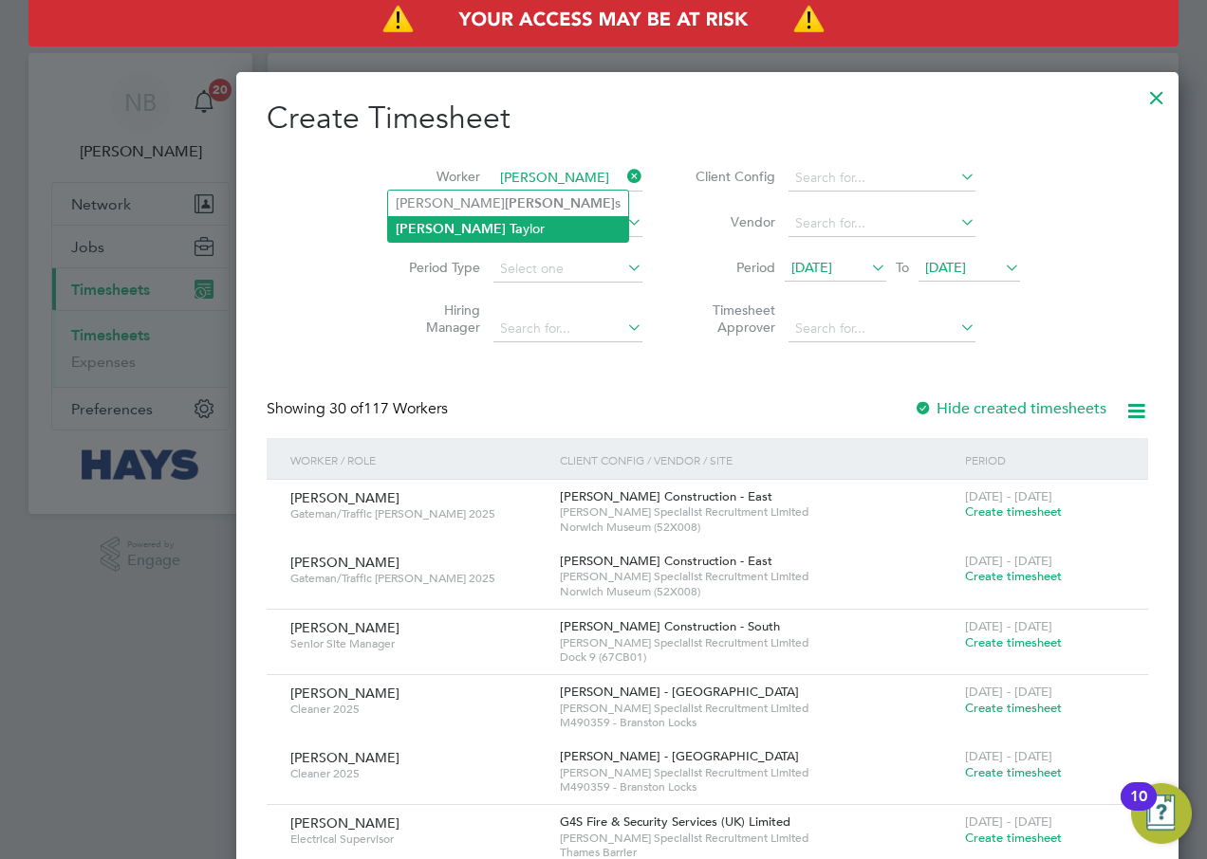
click at [455, 227] on li "[PERSON_NAME] ylor" at bounding box center [508, 229] width 240 height 26
type input "[PERSON_NAME]"
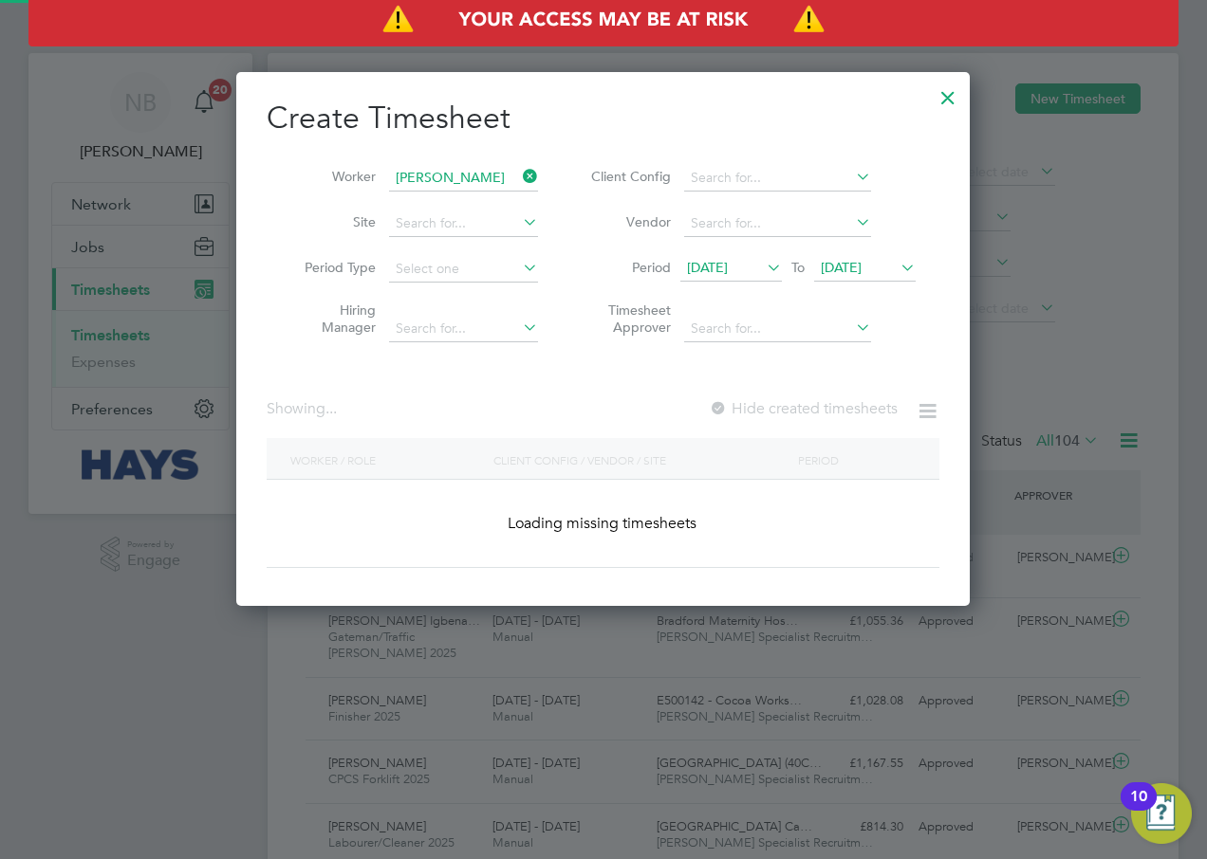
scroll to position [535, 734]
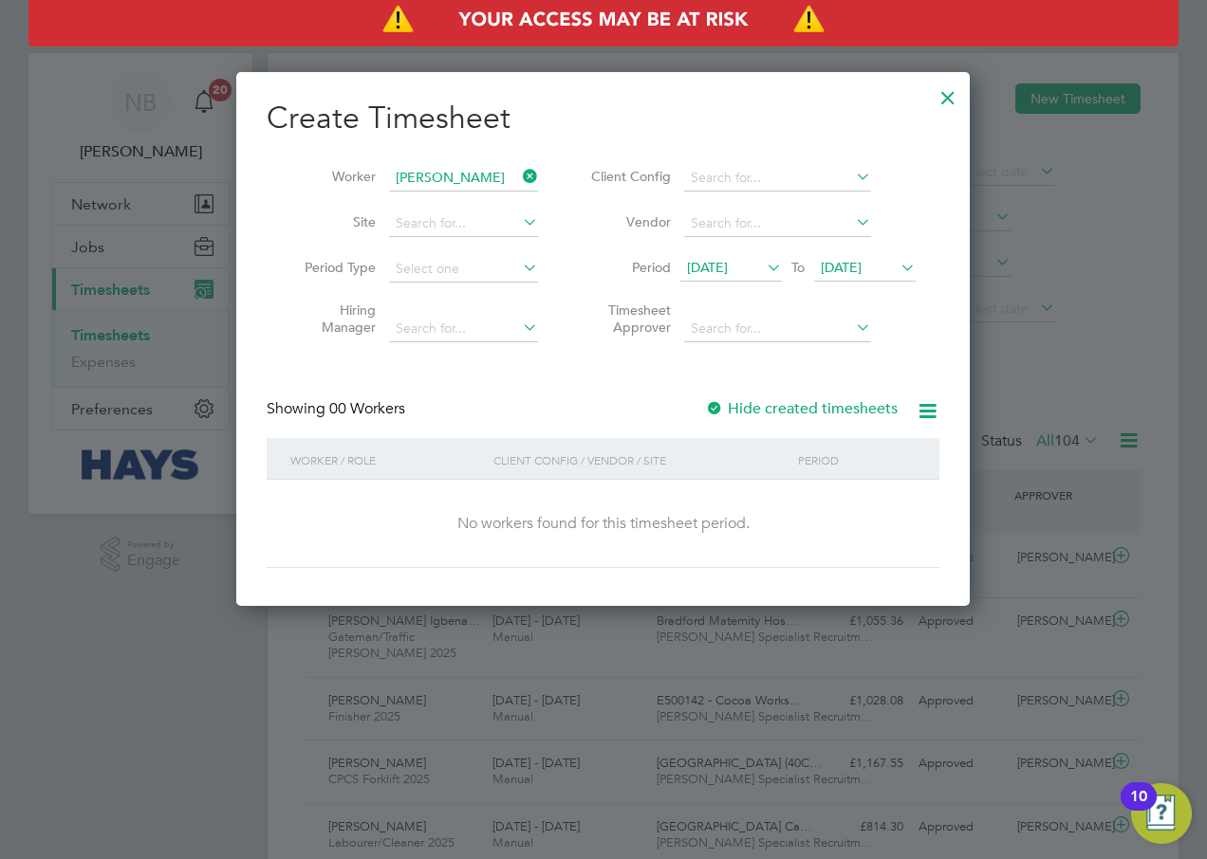
click at [737, 402] on label "Hide created timesheets" at bounding box center [801, 408] width 193 height 19
click at [896, 270] on icon at bounding box center [896, 267] width 0 height 27
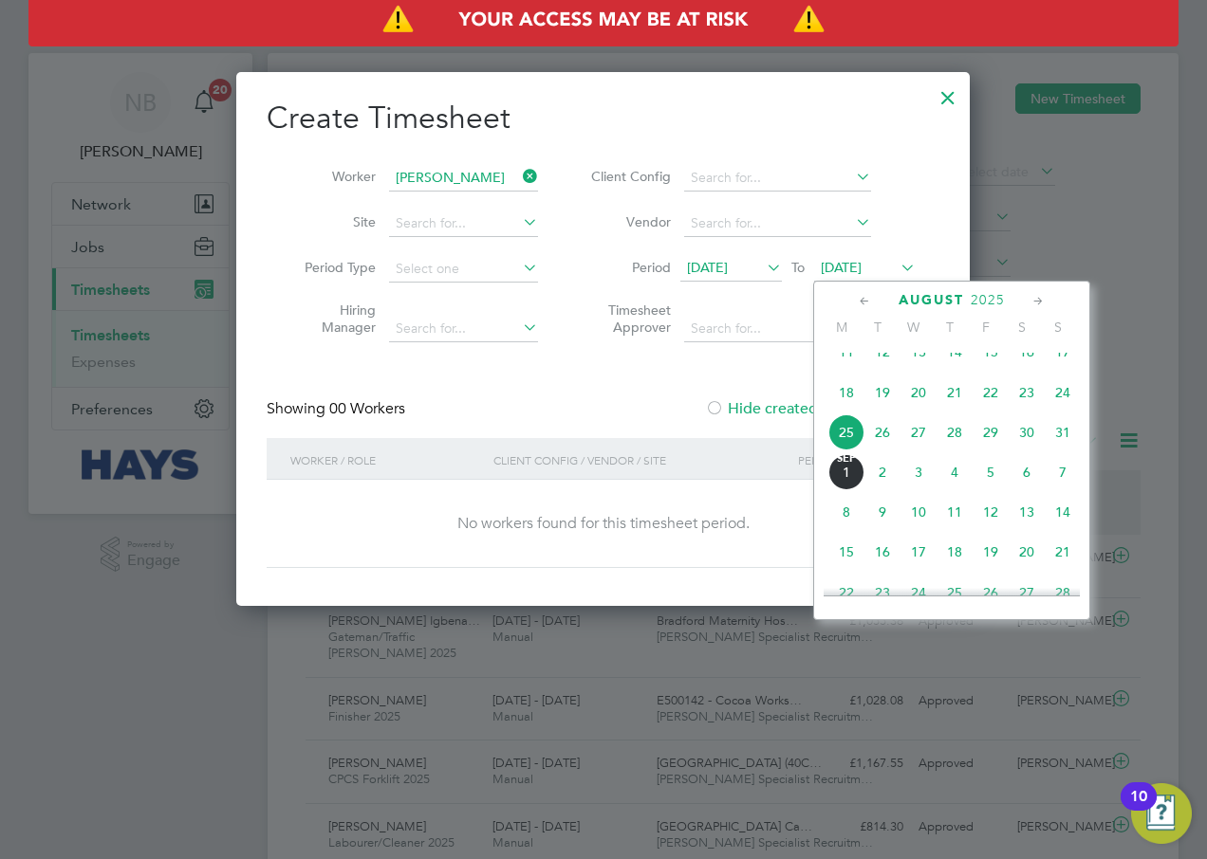
click at [987, 451] on span "29" at bounding box center [990, 433] width 36 height 36
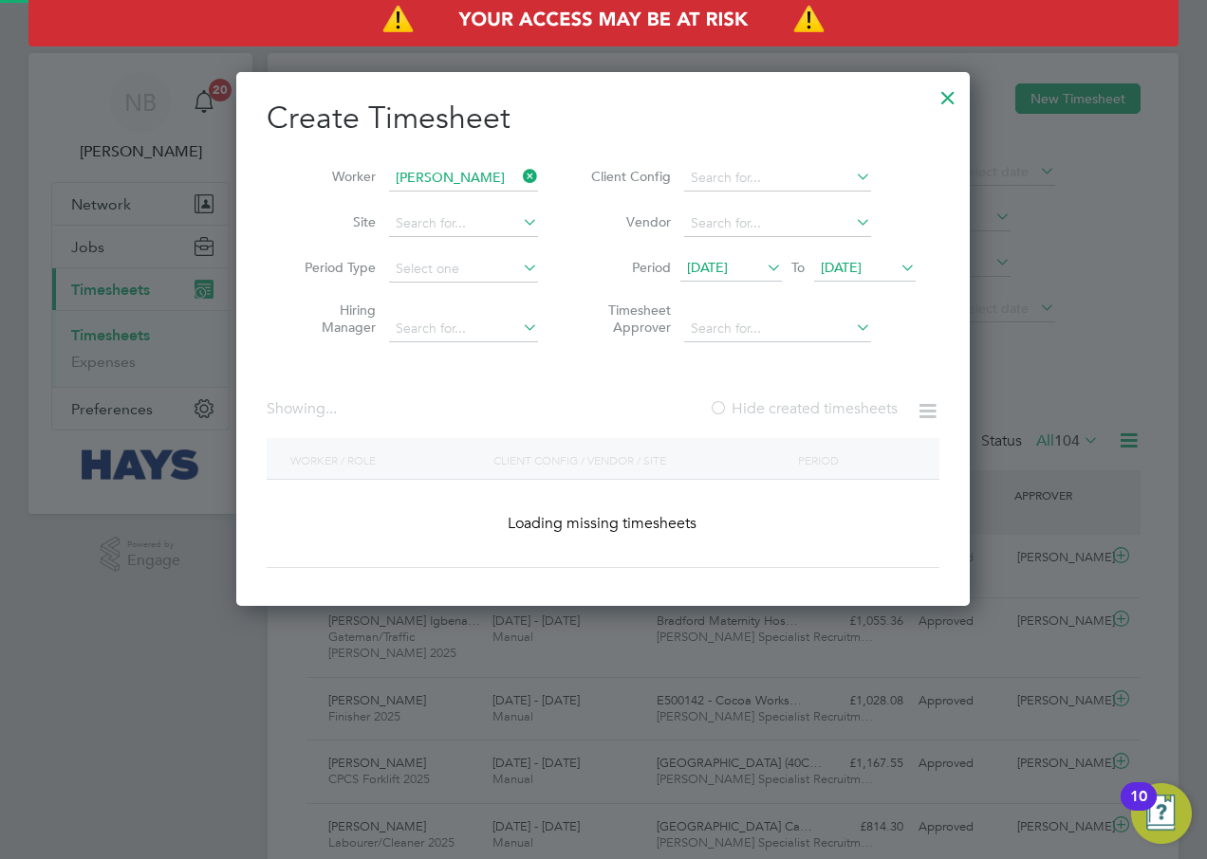
scroll to position [609, 734]
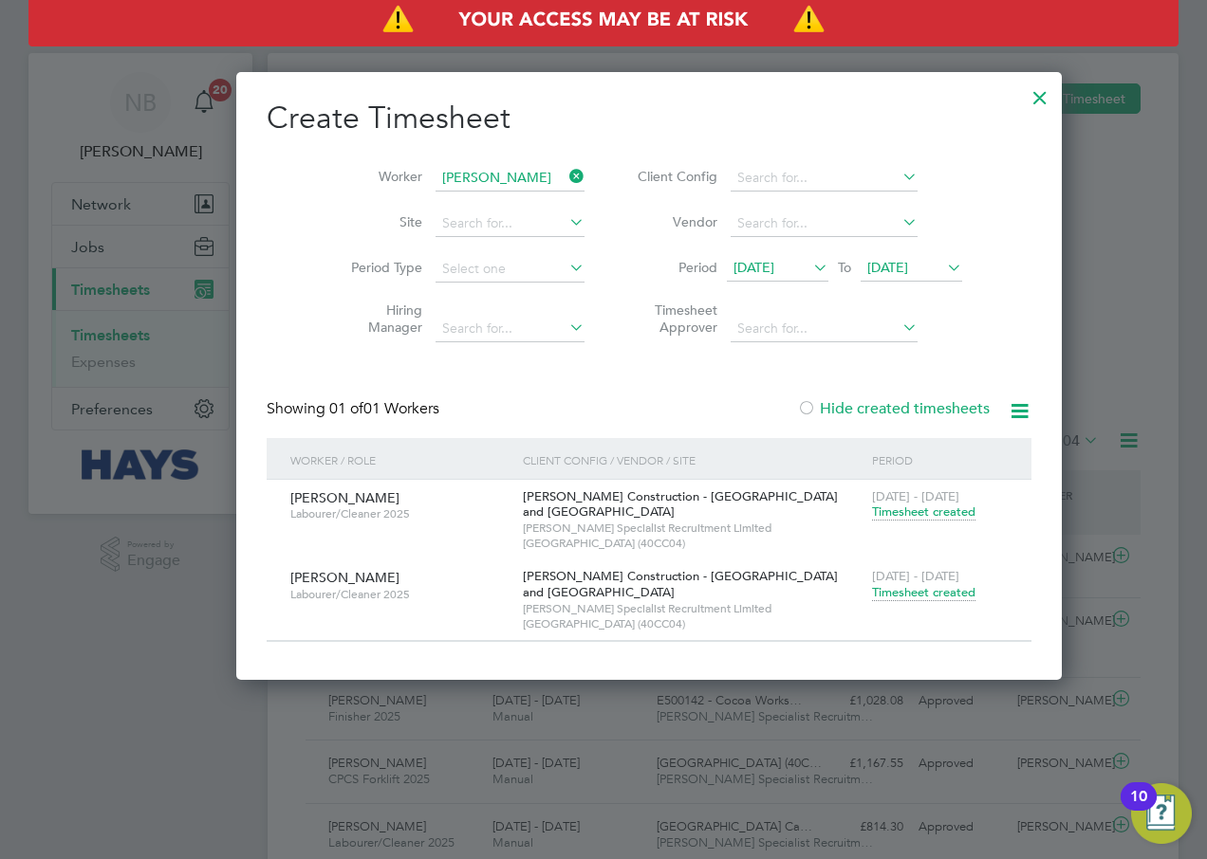
click at [872, 598] on span "Timesheet created" at bounding box center [923, 592] width 103 height 17
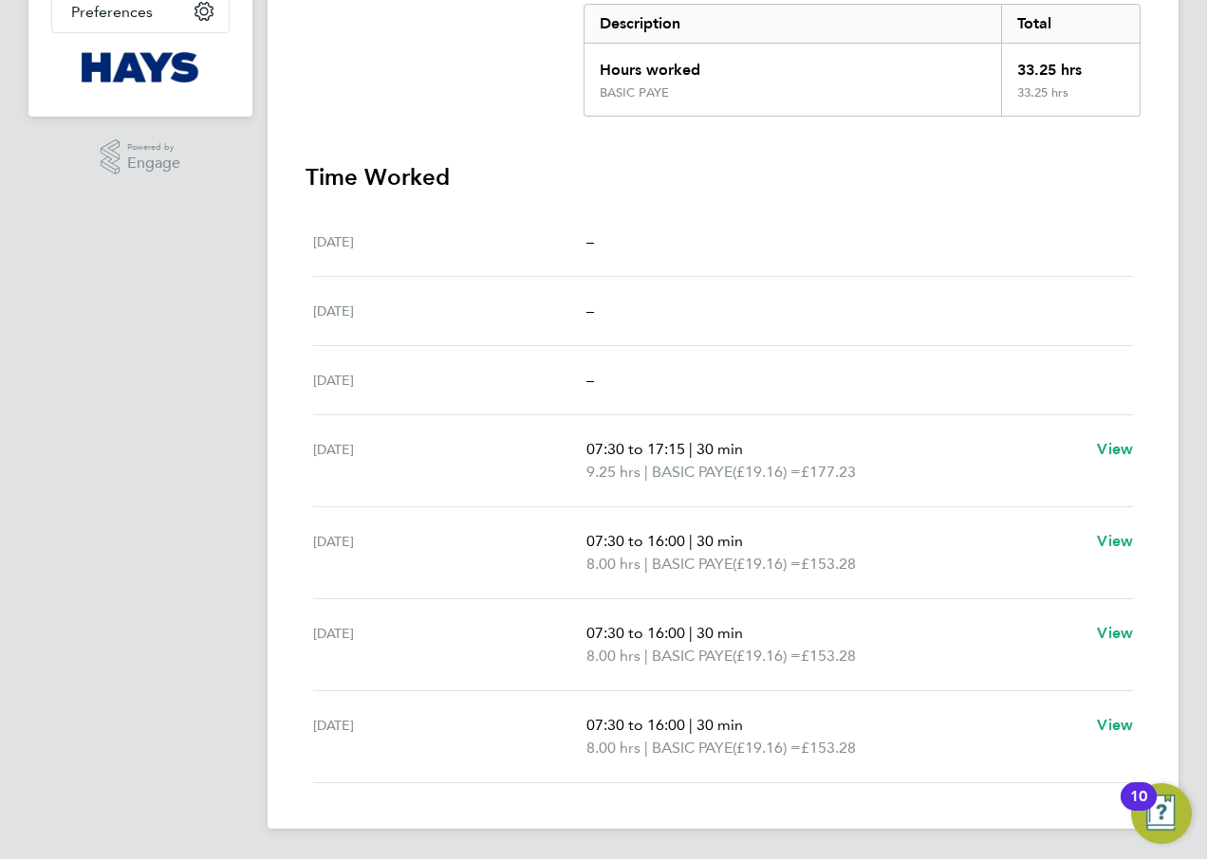
scroll to position [82, 0]
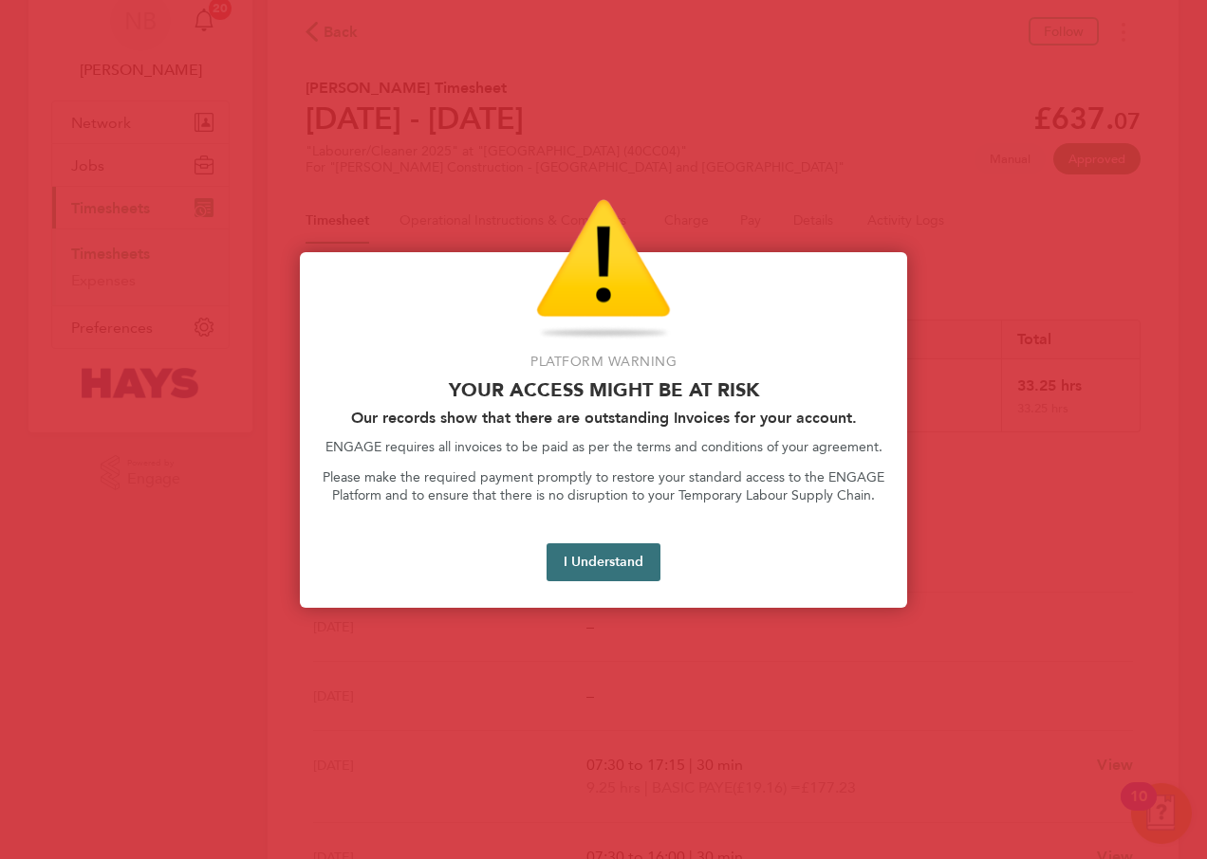
click at [612, 564] on button "I Understand" at bounding box center [603, 563] width 114 height 38
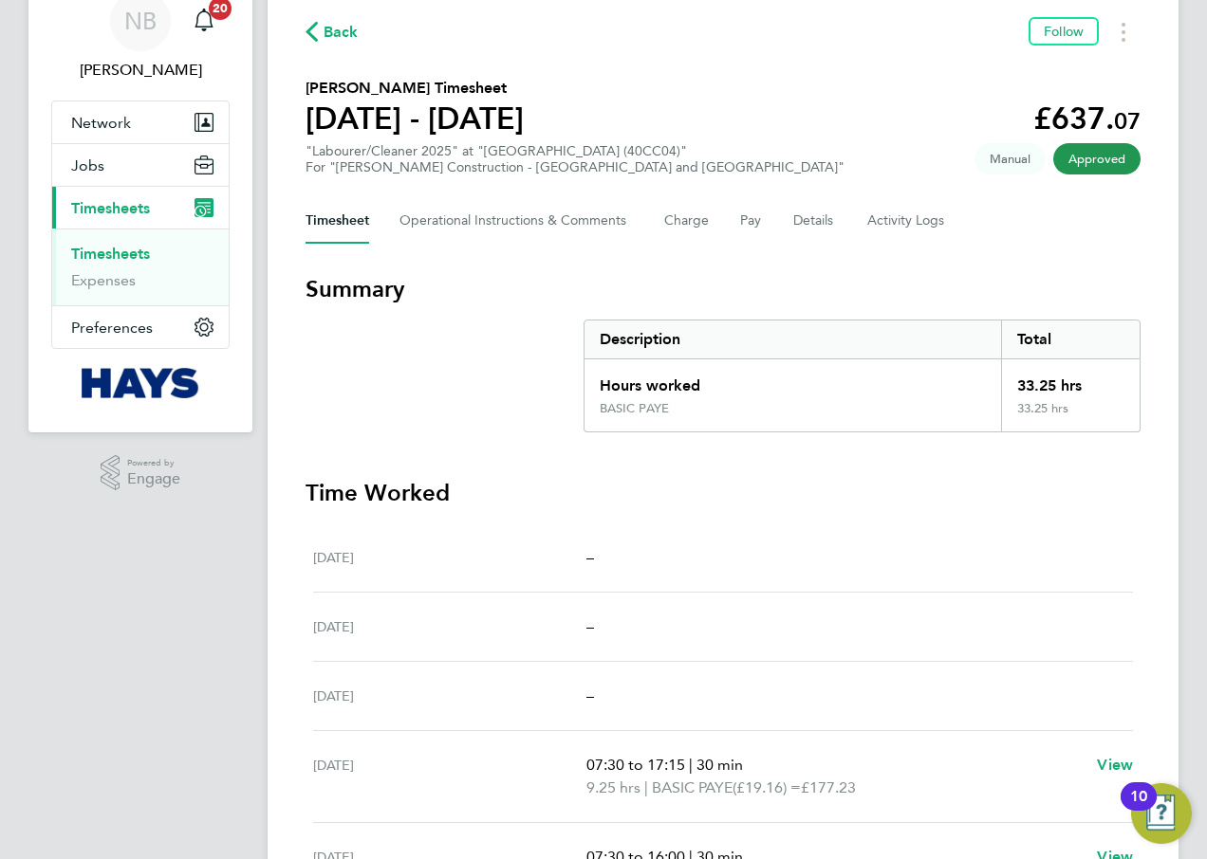
click at [132, 210] on span "Timesheets" at bounding box center [110, 208] width 79 height 18
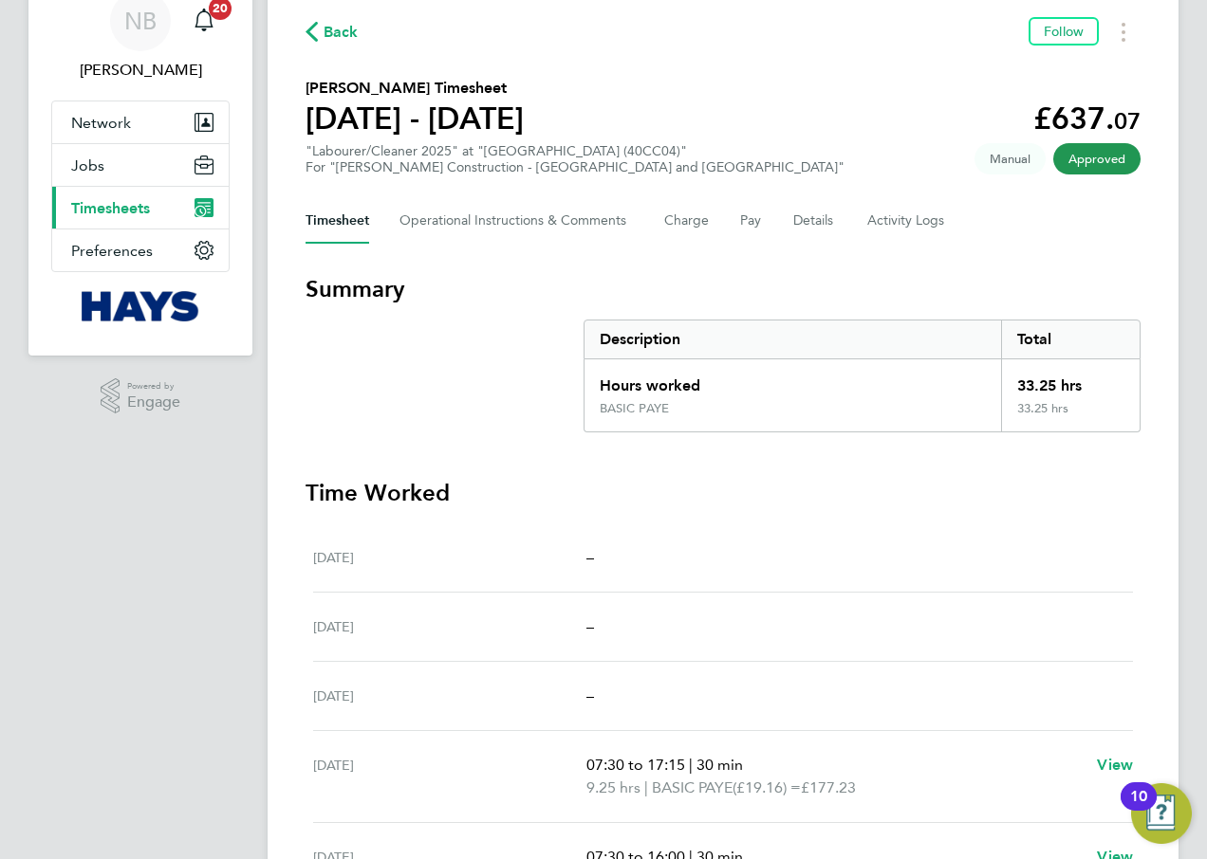
click at [127, 211] on span "Timesheets" at bounding box center [110, 208] width 79 height 18
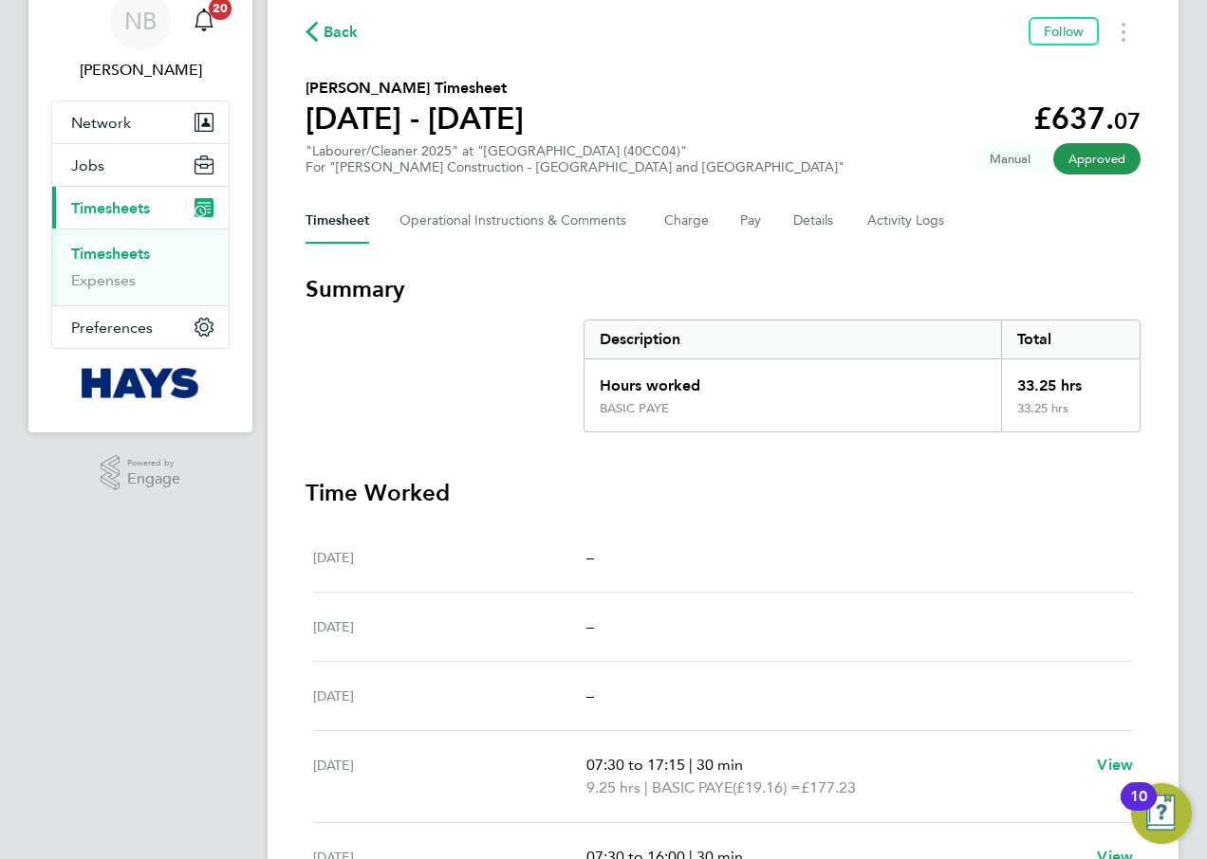
click at [127, 250] on link "Timesheets" at bounding box center [110, 254] width 79 height 18
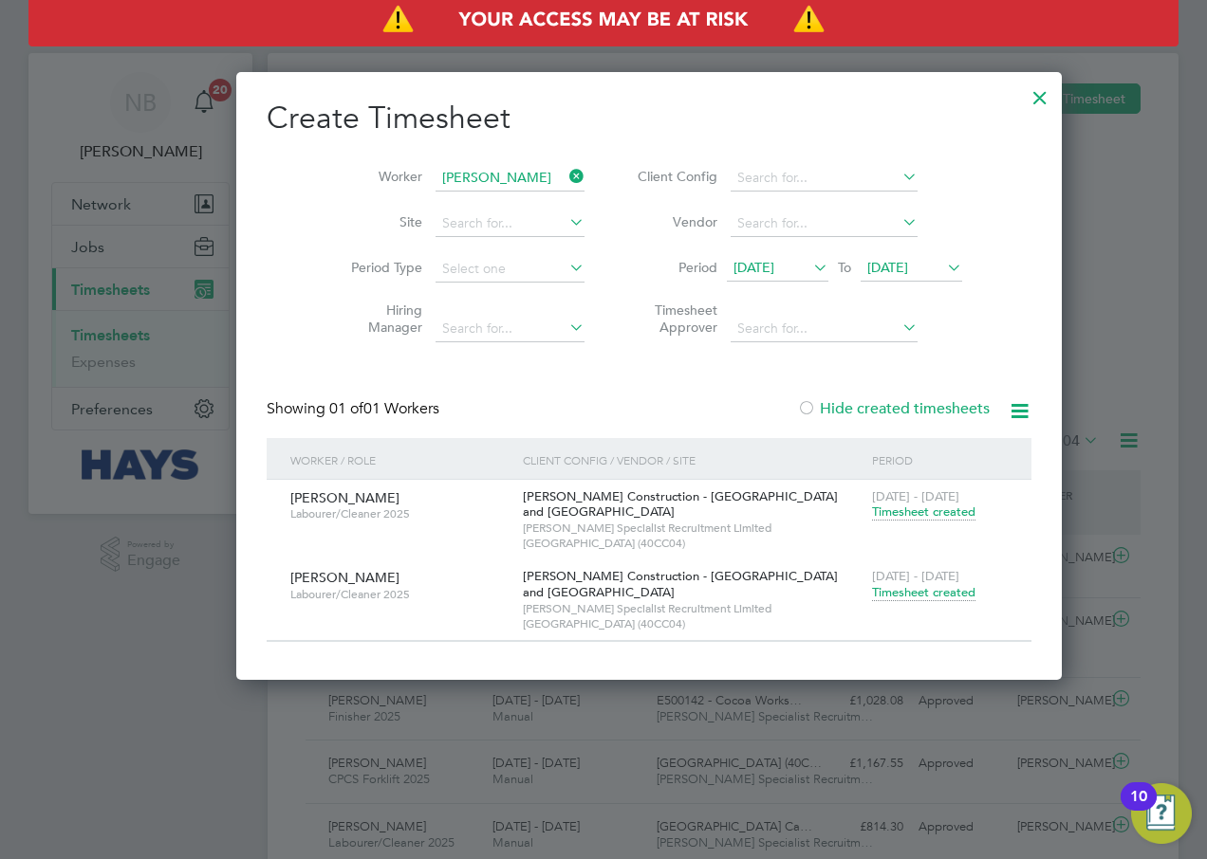
scroll to position [48, 165]
